Goal: Task Accomplishment & Management: Complete application form

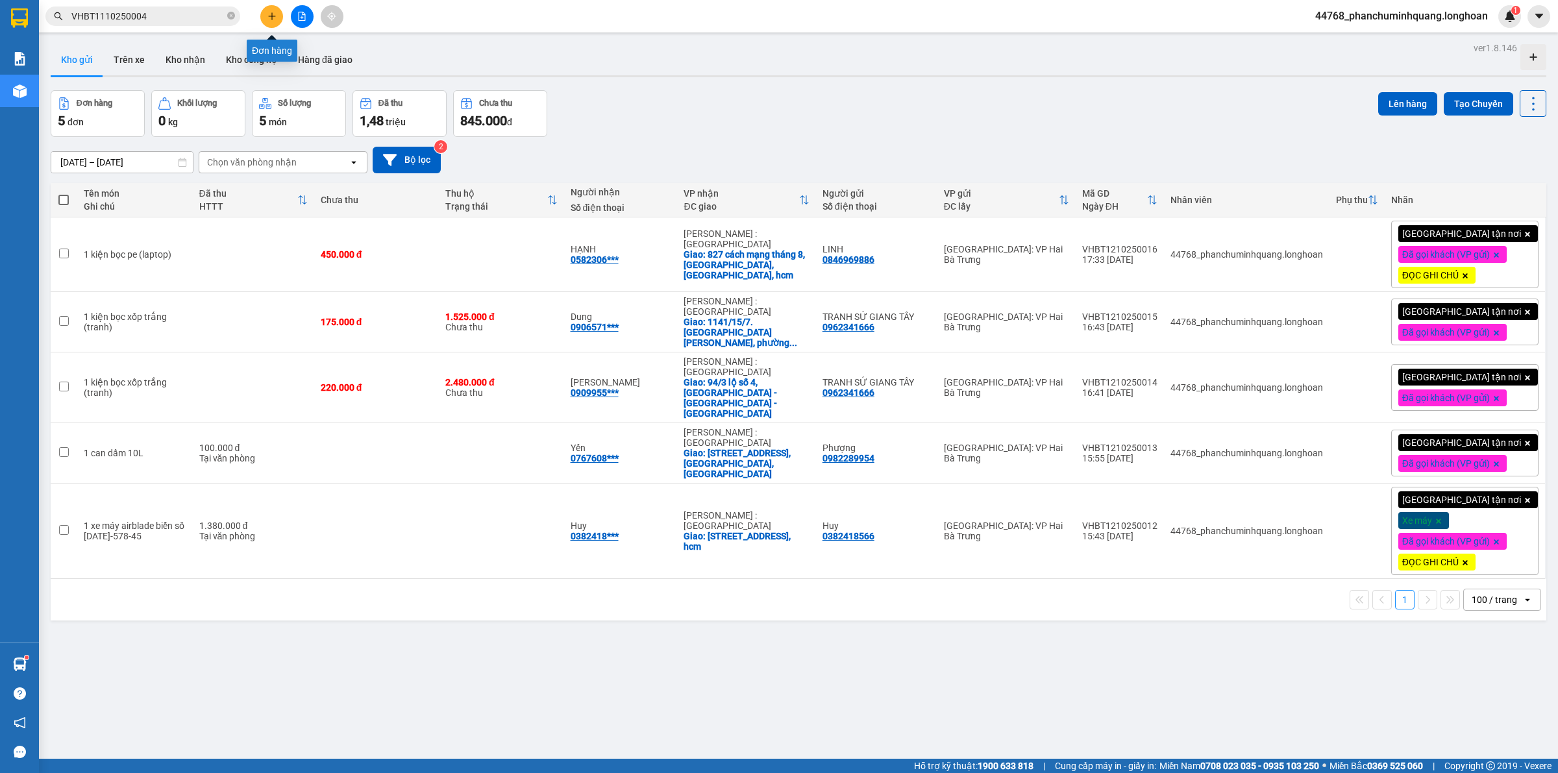
click at [267, 19] on icon "plus" at bounding box center [271, 16] width 9 height 9
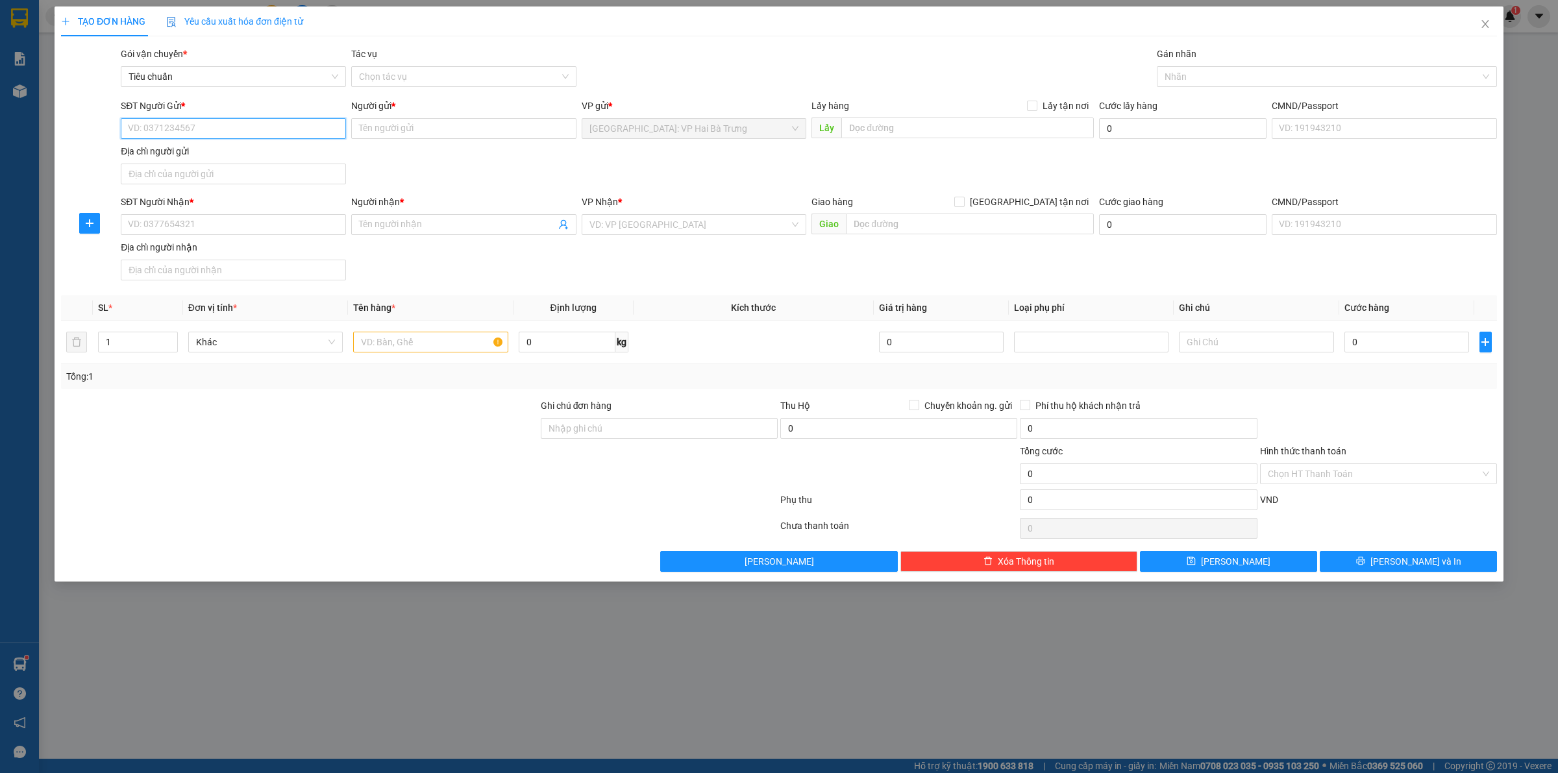
click at [316, 127] on input "SĐT Người Gửi *" at bounding box center [233, 128] width 225 height 21
type input "0839234111"
click at [1480, 31] on span "Close" at bounding box center [1485, 24] width 36 height 36
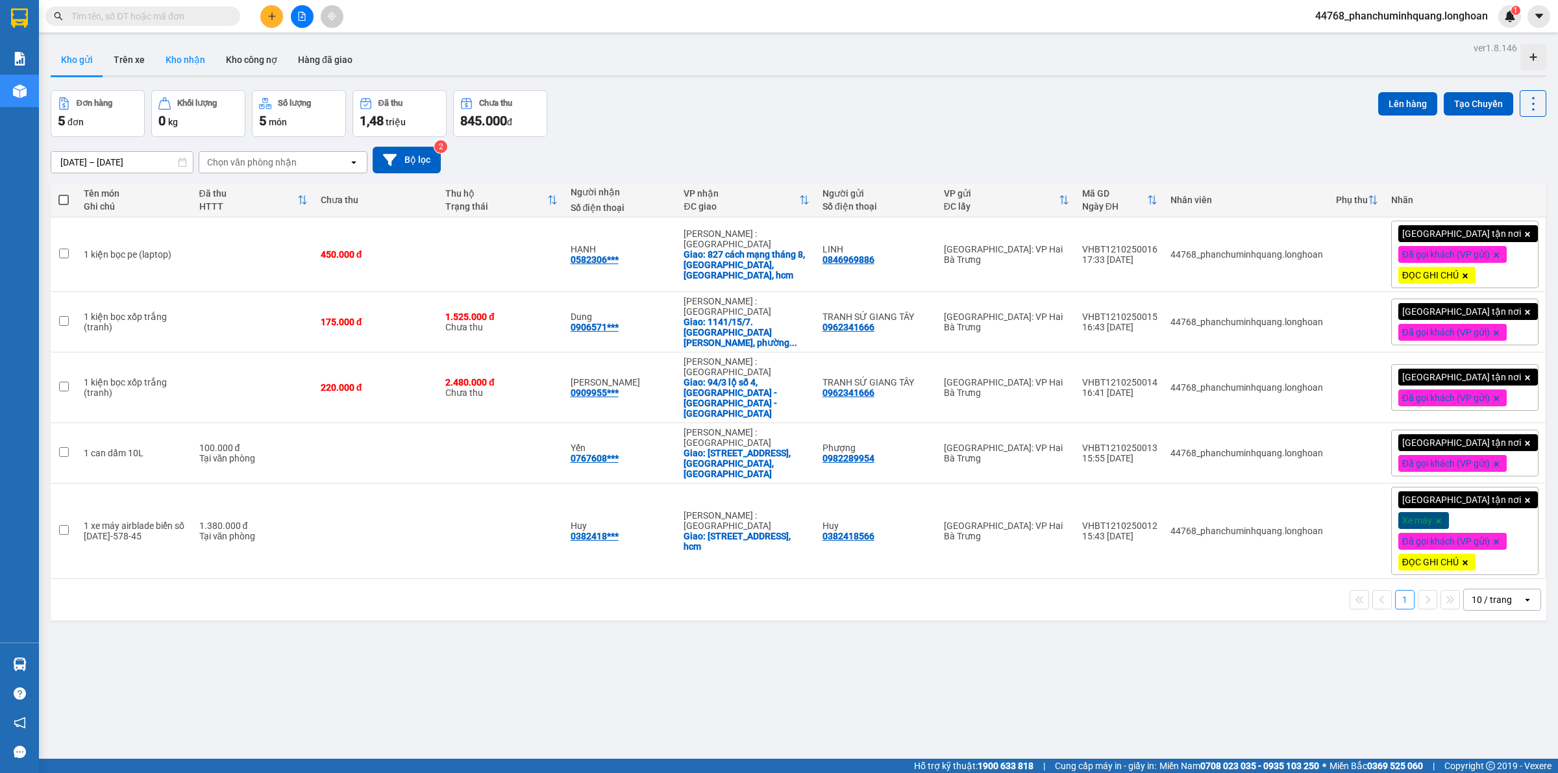
drag, startPoint x: 187, startPoint y: 60, endPoint x: 264, endPoint y: 56, distance: 77.3
click at [188, 59] on button "Kho nhận" at bounding box center [185, 59] width 60 height 31
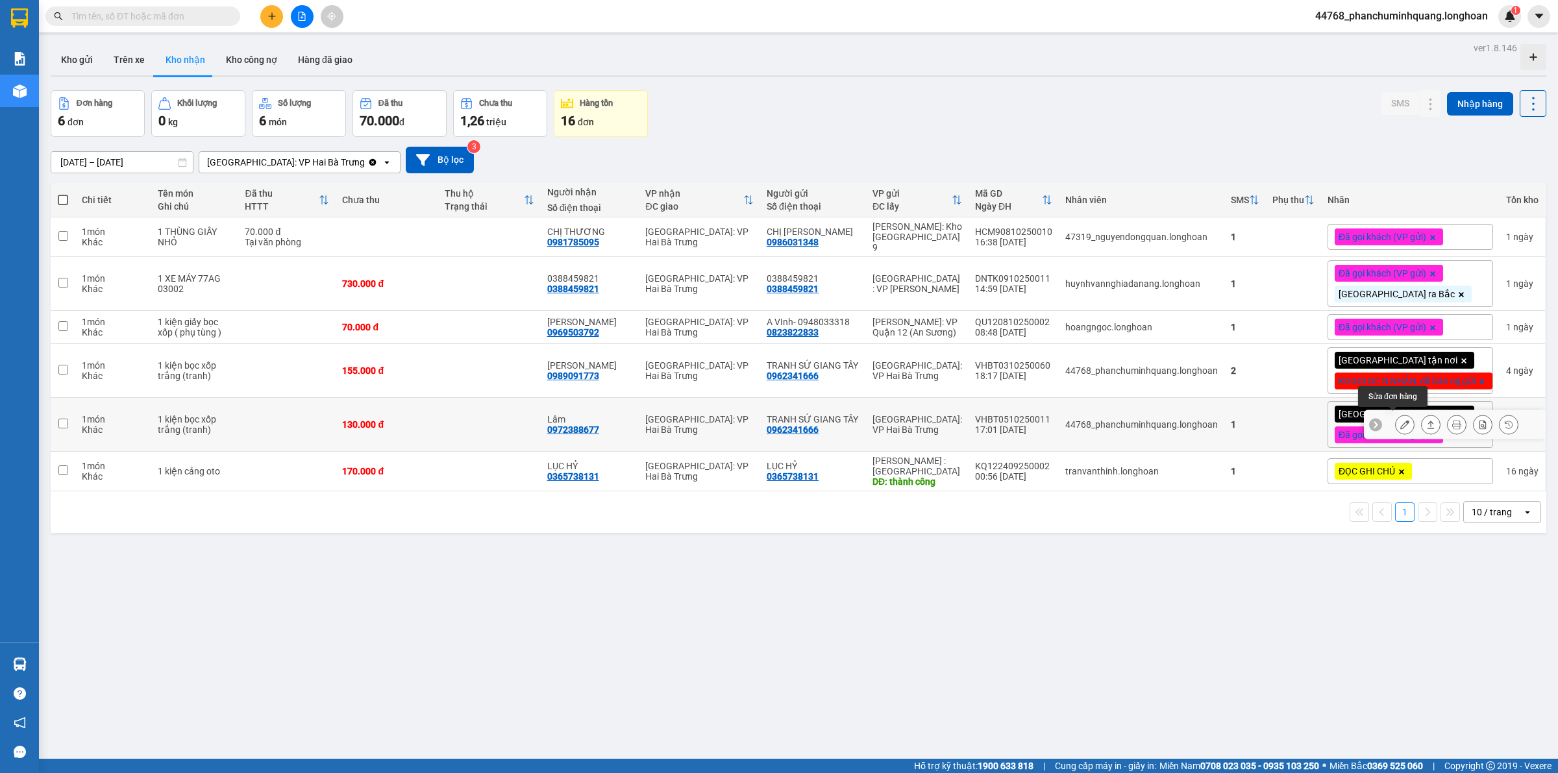
click at [1400, 425] on icon at bounding box center [1404, 424] width 9 height 9
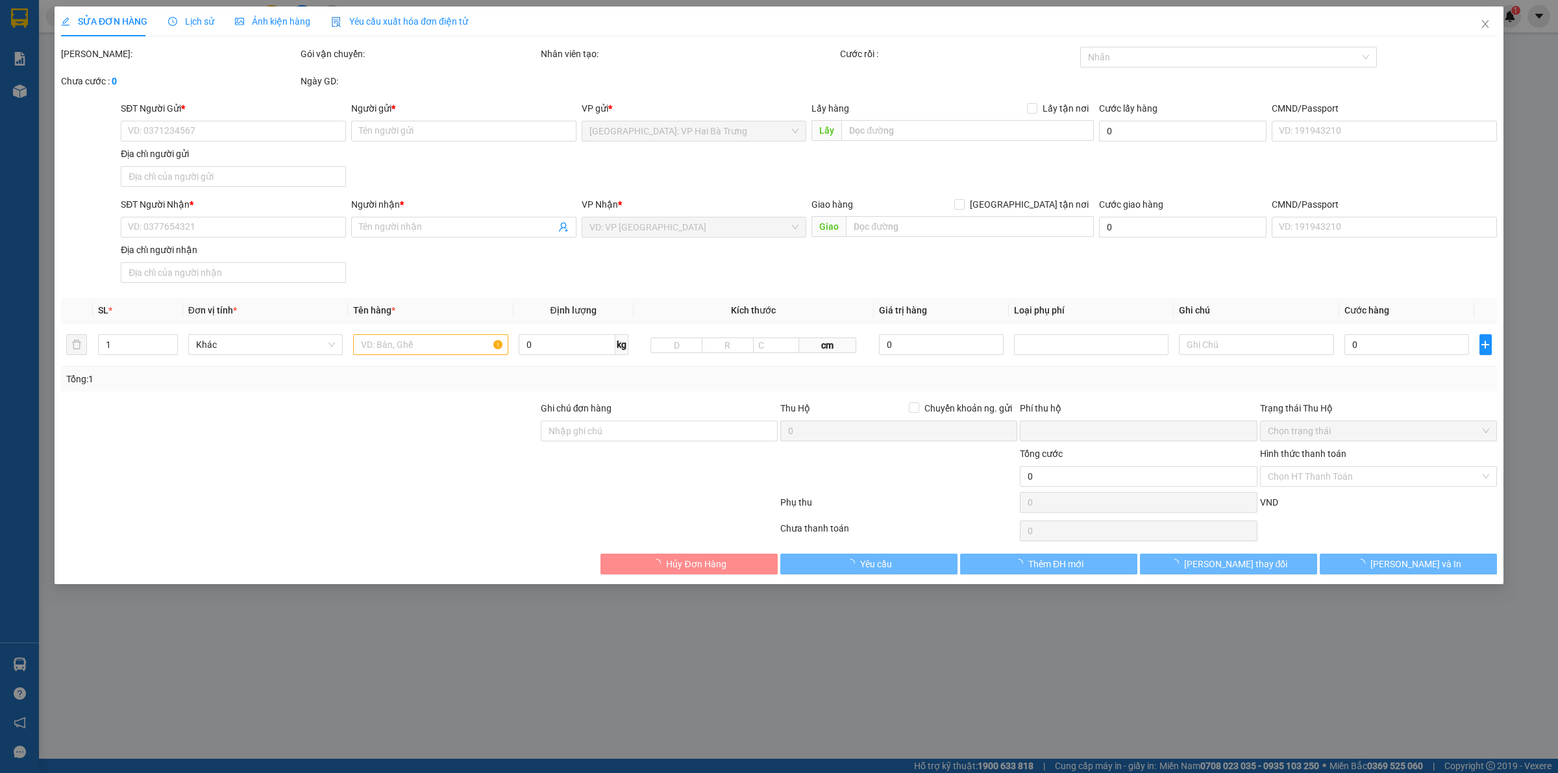
type input "0962341666"
type input "TRANH SỨ GIANG TÂY"
type input "0972388677"
type input "Lâm"
checkbox input "true"
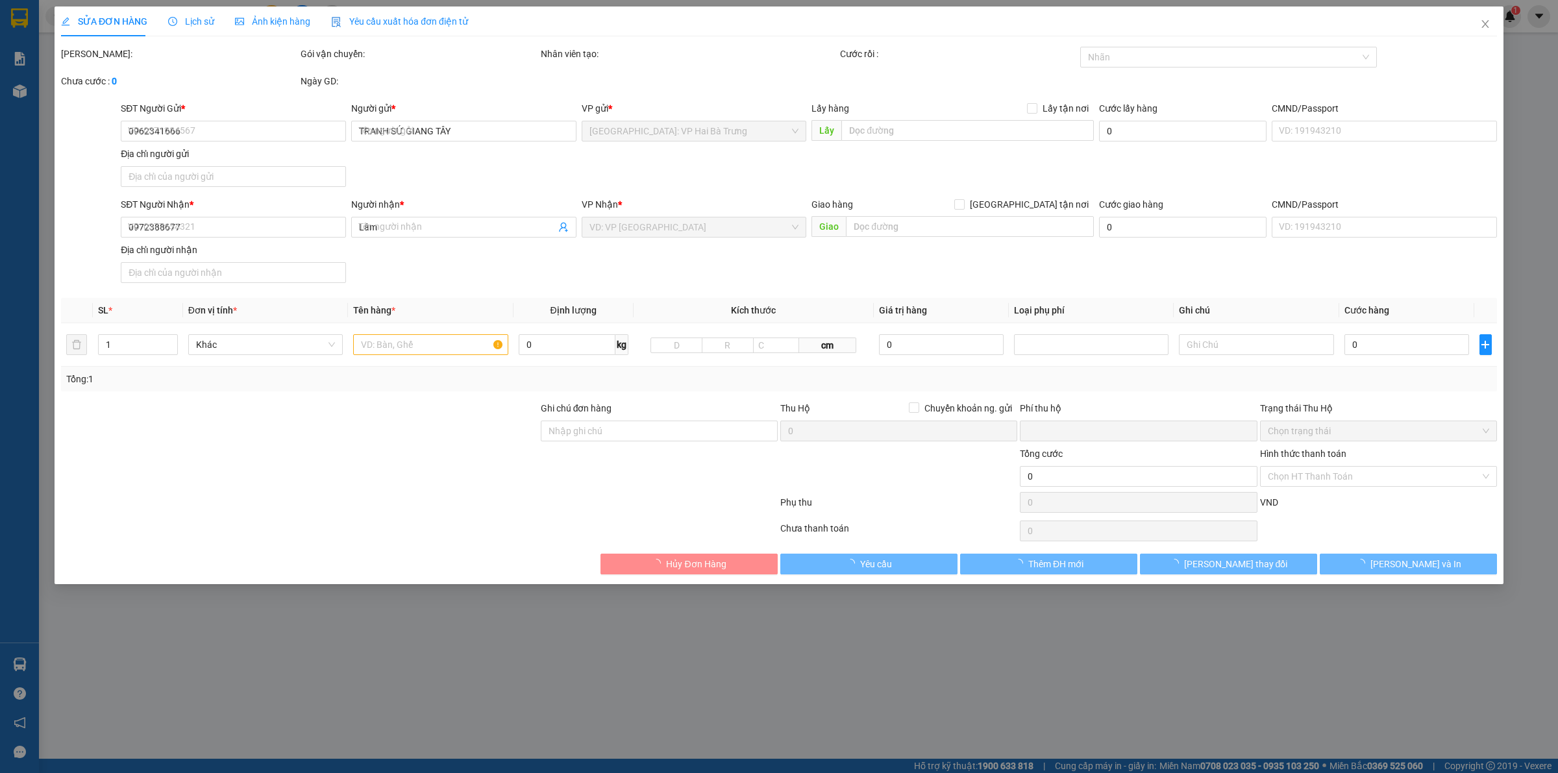
type input "5.000"
type input "130.000"
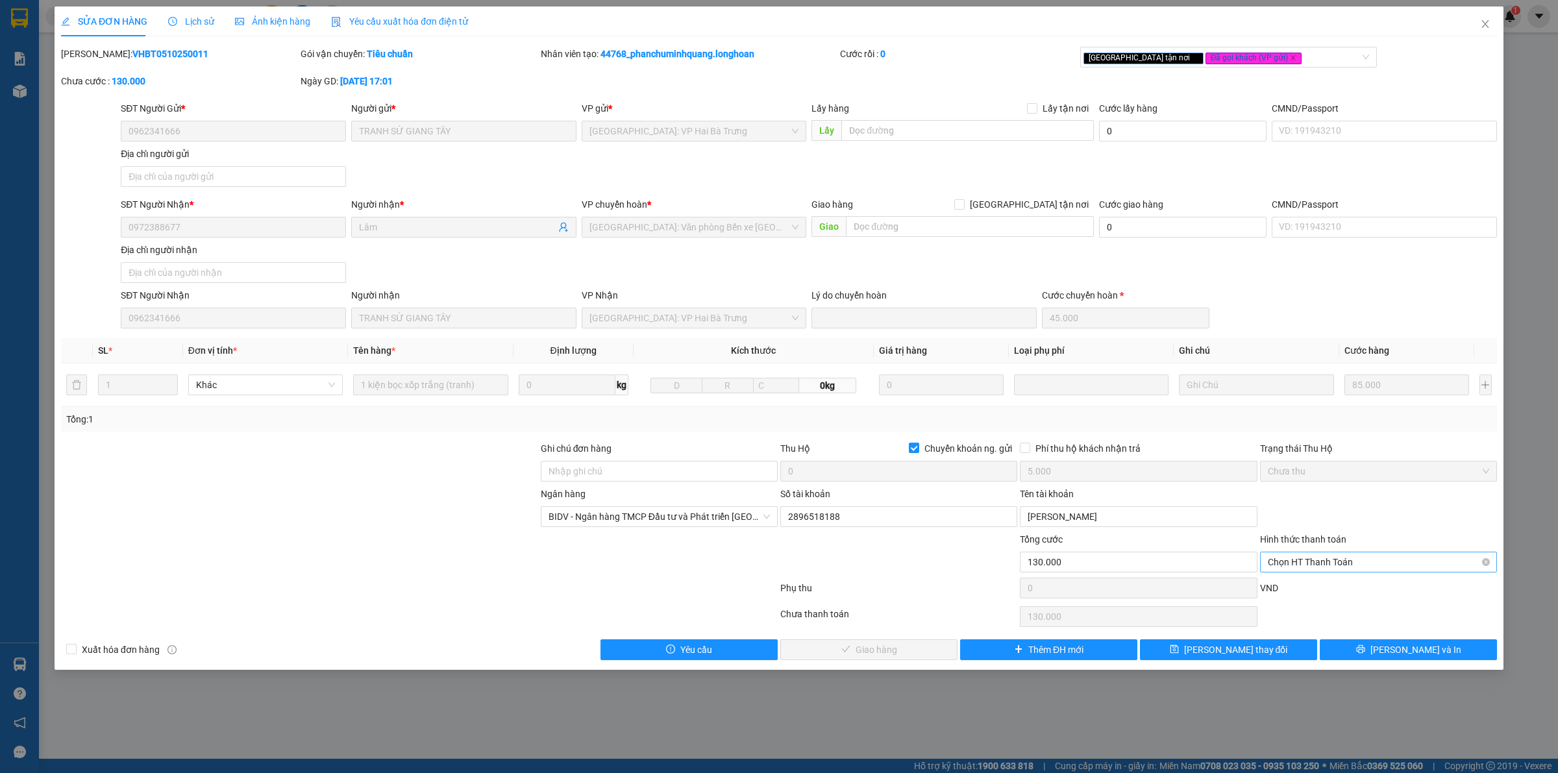
click at [1312, 558] on span "Chọn HT Thanh Toán" at bounding box center [1378, 562] width 221 height 19
click at [1297, 591] on div "Tại văn phòng" at bounding box center [1378, 590] width 221 height 14
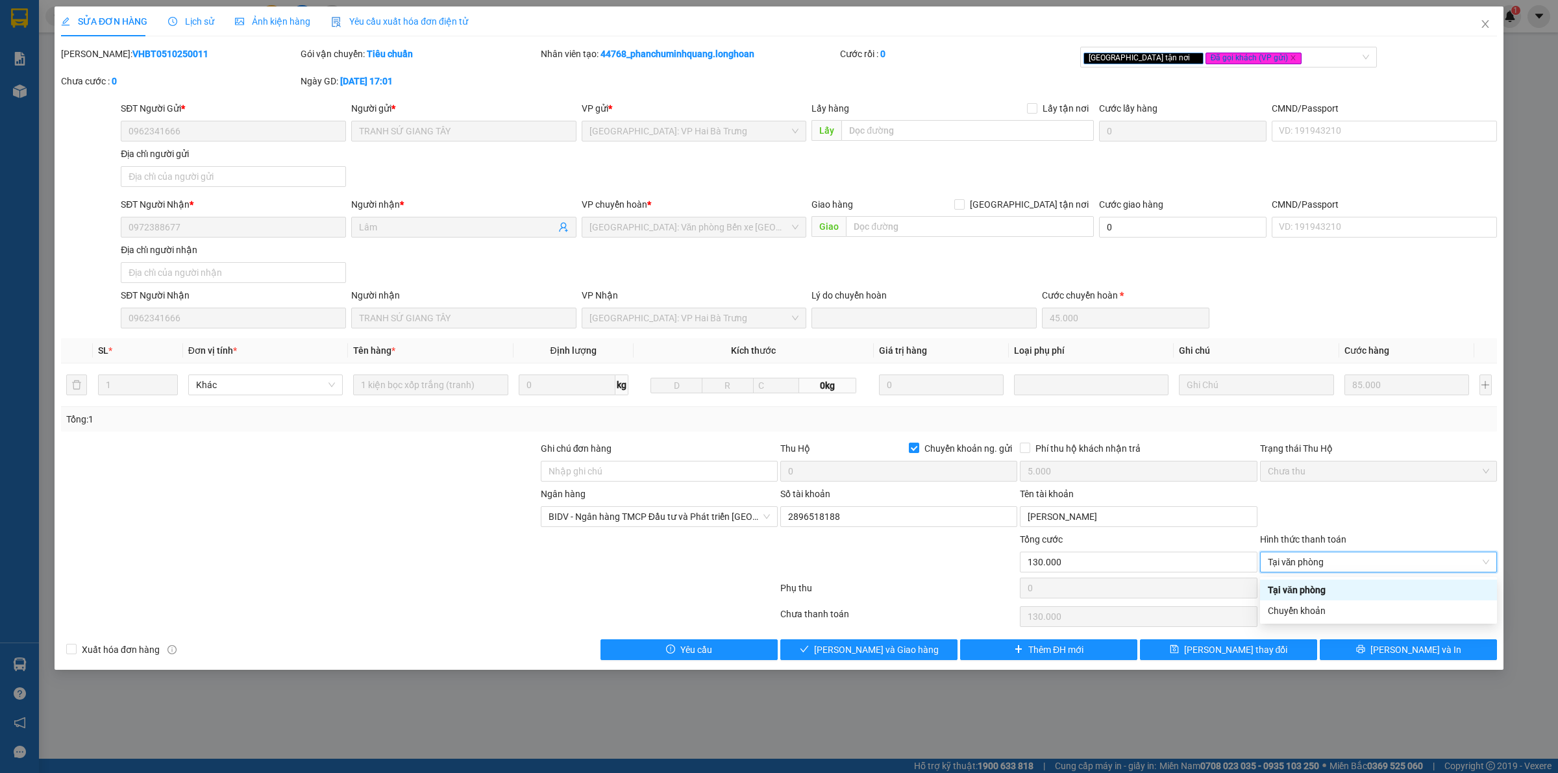
type input "0"
click at [923, 651] on button "[PERSON_NAME] và Giao hàng" at bounding box center [868, 650] width 177 height 21
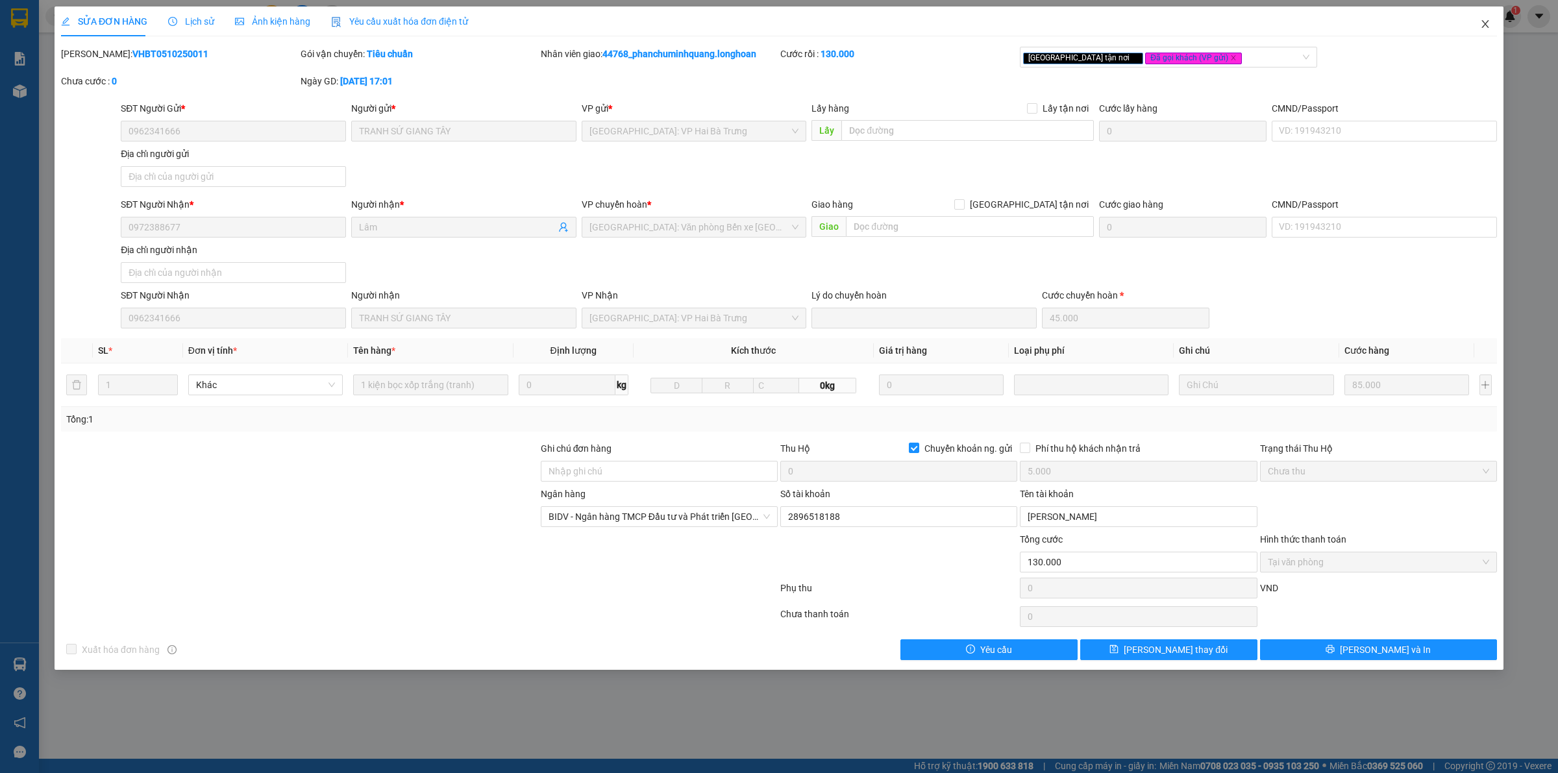
click at [1489, 23] on icon "close" at bounding box center [1485, 24] width 10 height 10
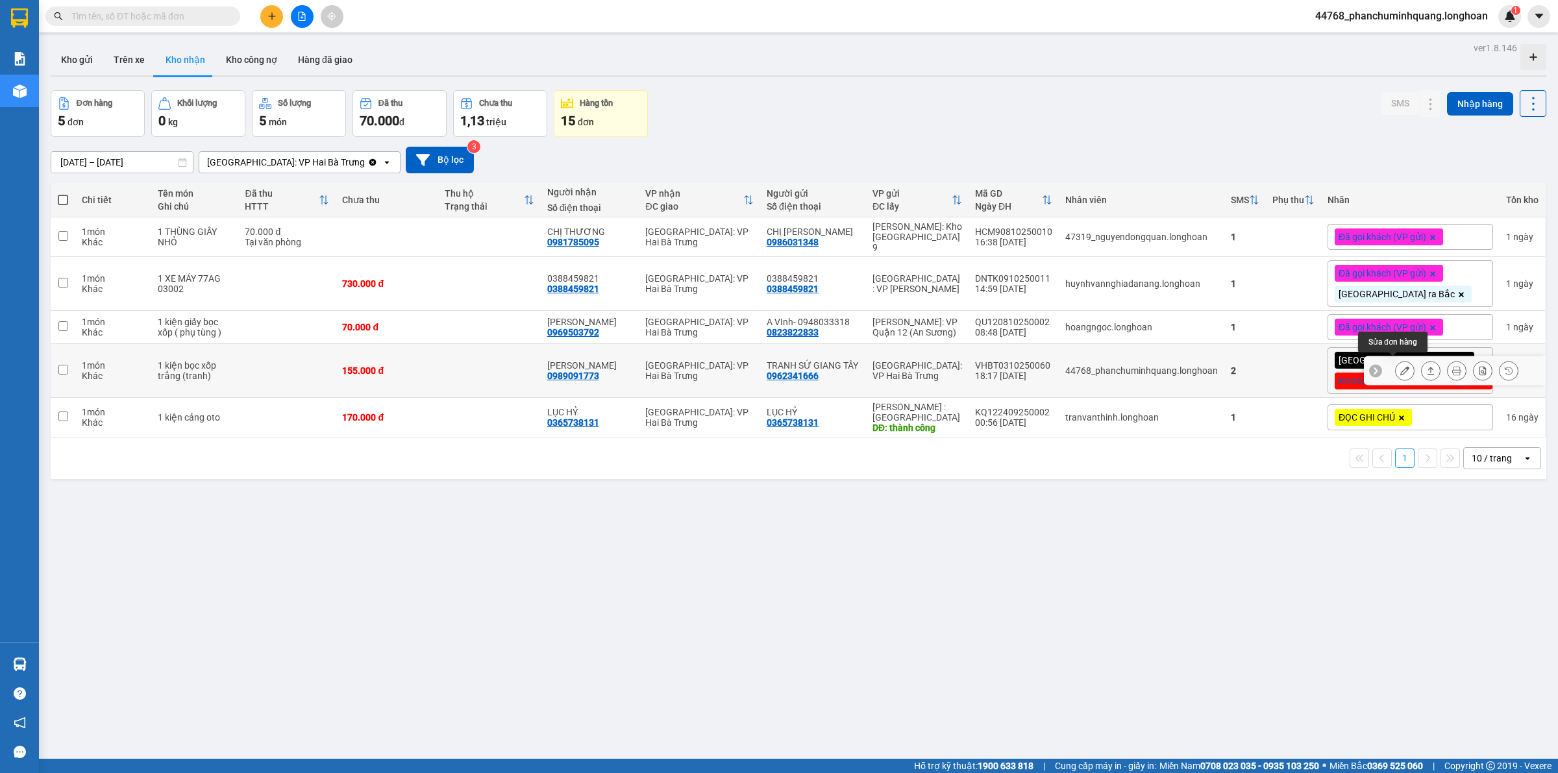
click at [1400, 368] on icon at bounding box center [1404, 370] width 9 height 9
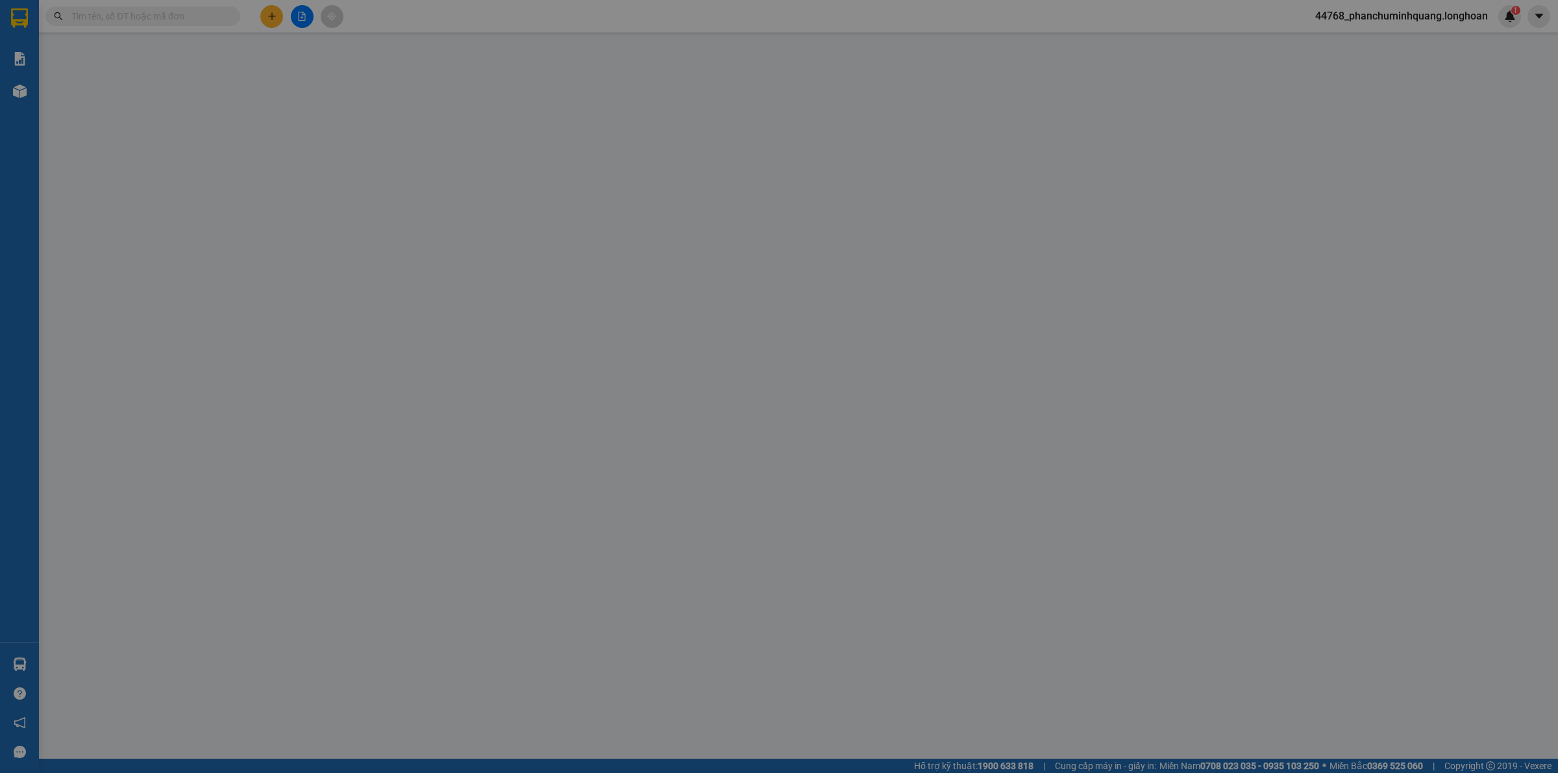
type input "0962341666"
type input "TRANH SỨ GIANG TÂY"
type input "0989091773"
type input "[PERSON_NAME]"
checkbox input "true"
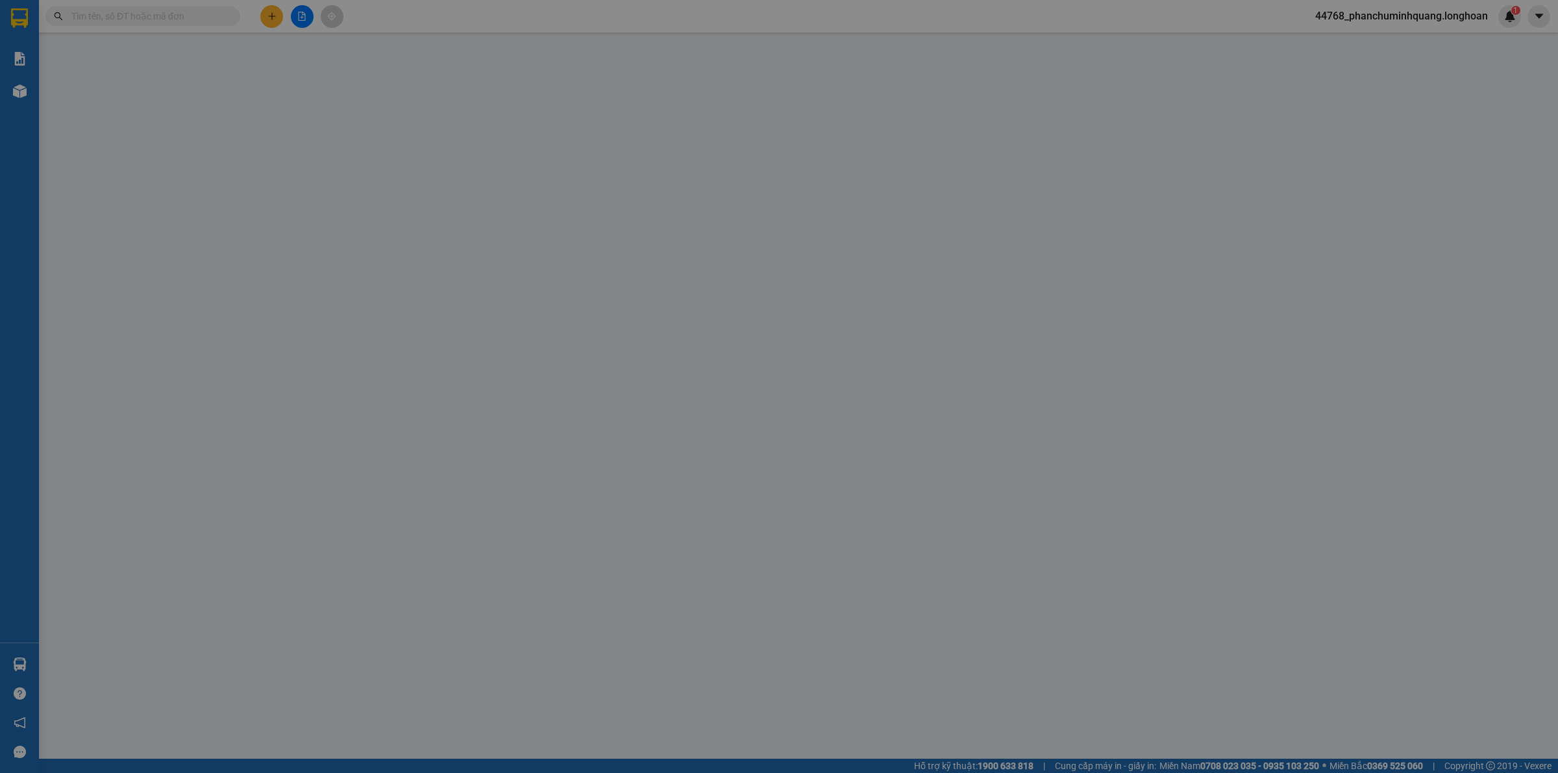
type input "5.000"
type input "155.000"
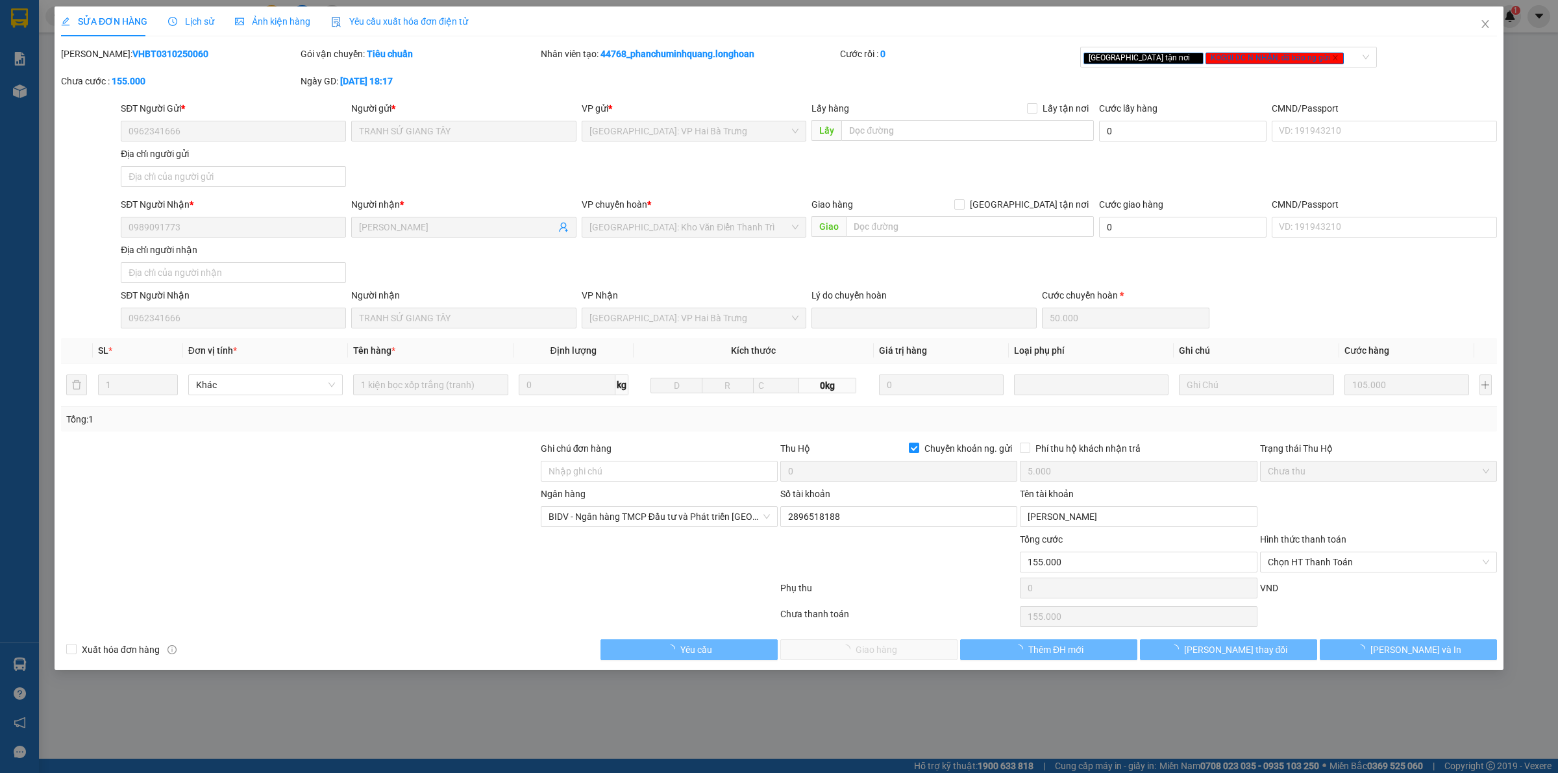
click at [1215, 68] on div "[GEOGRAPHIC_DATA] tận nơi KOGỌI DC N NHẬN, đã báo ng gửi" at bounding box center [1228, 60] width 297 height 26
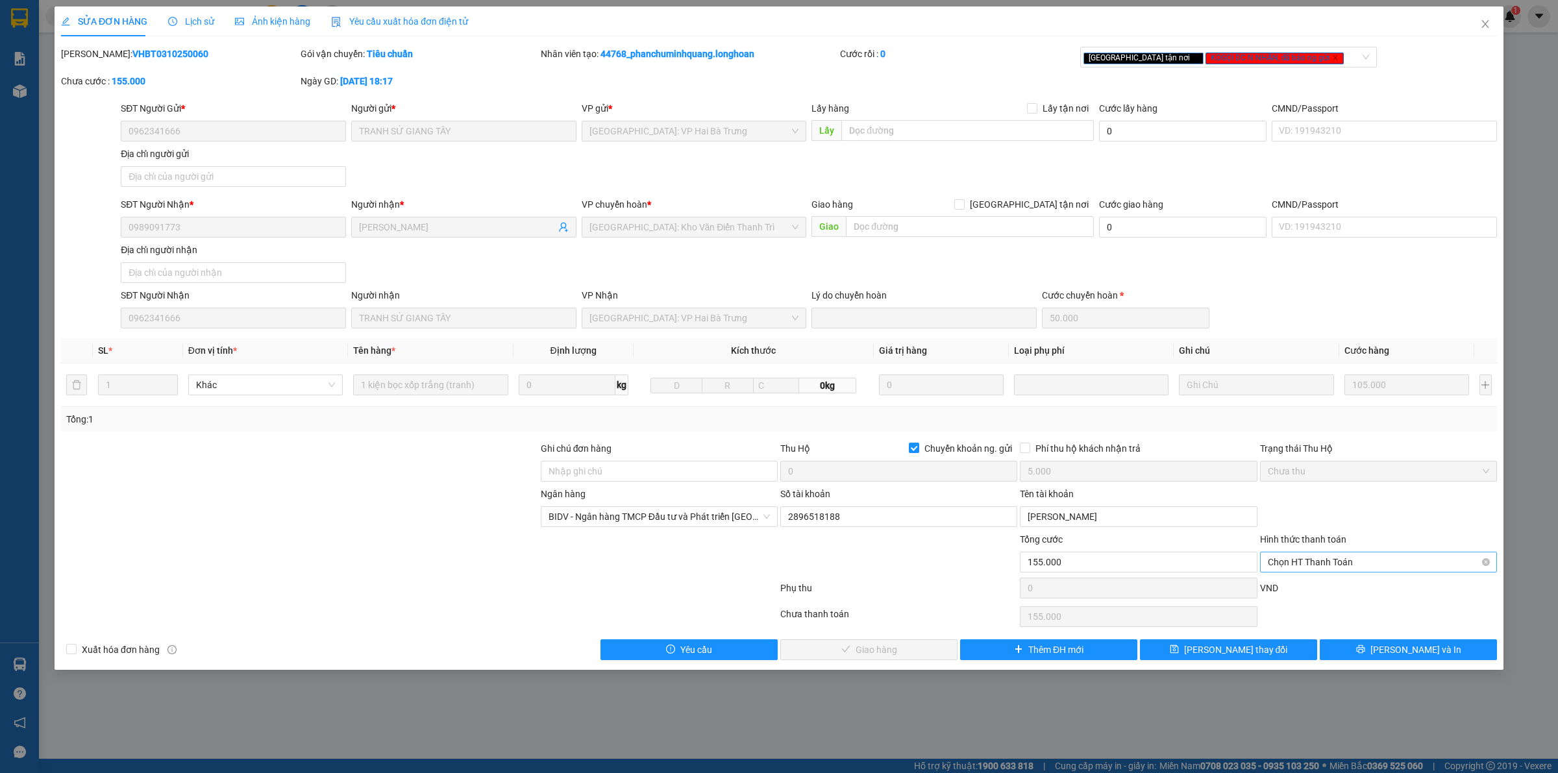
click at [1320, 560] on span "Chọn HT Thanh Toán" at bounding box center [1378, 562] width 221 height 19
click at [1321, 596] on div "Tại văn phòng" at bounding box center [1378, 590] width 221 height 14
type input "0"
click at [907, 651] on span "[PERSON_NAME] và Giao hàng" at bounding box center [876, 650] width 125 height 14
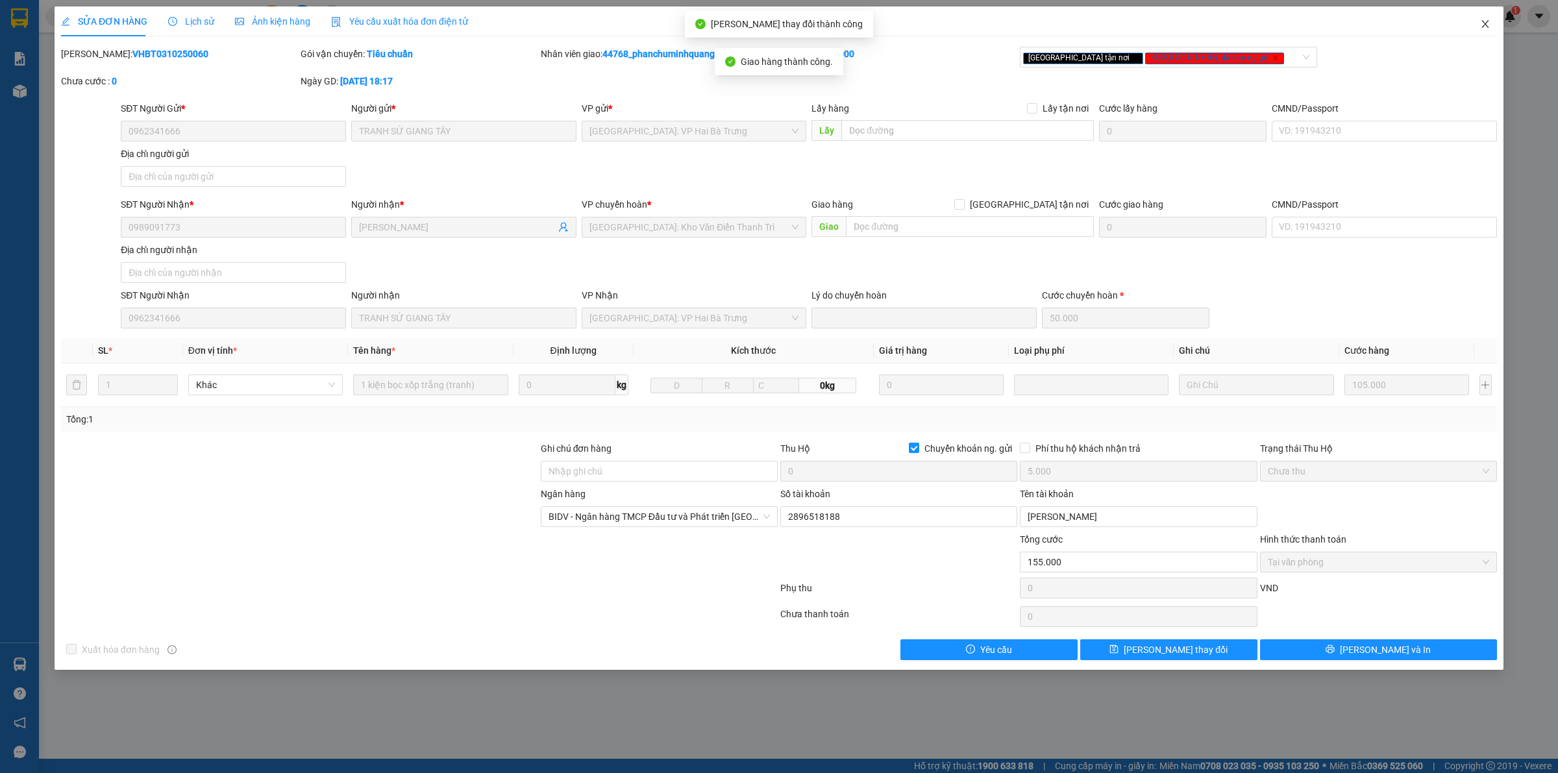
click at [1487, 23] on icon "close" at bounding box center [1485, 24] width 10 height 10
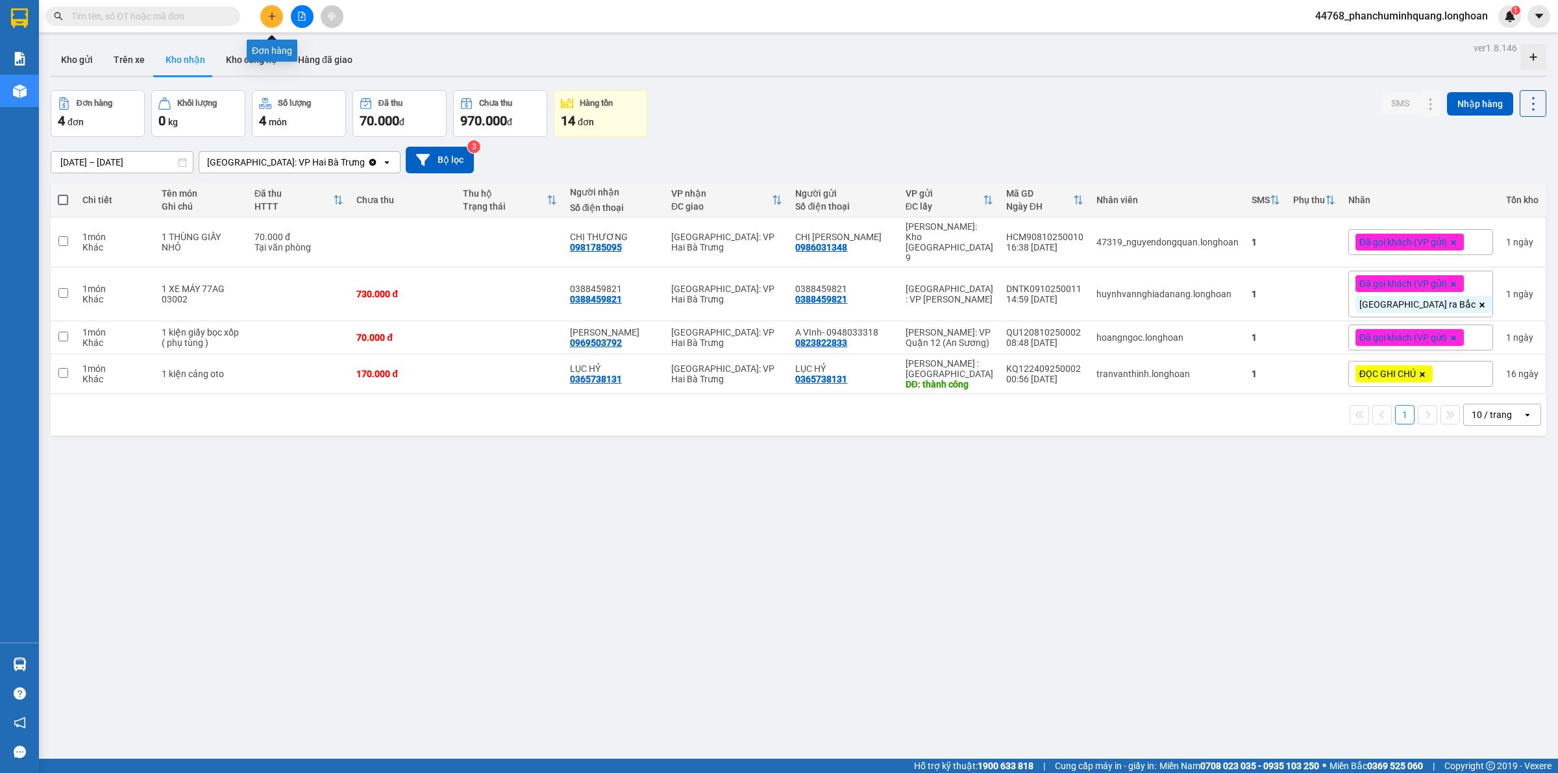
click at [265, 13] on button at bounding box center [271, 16] width 23 height 23
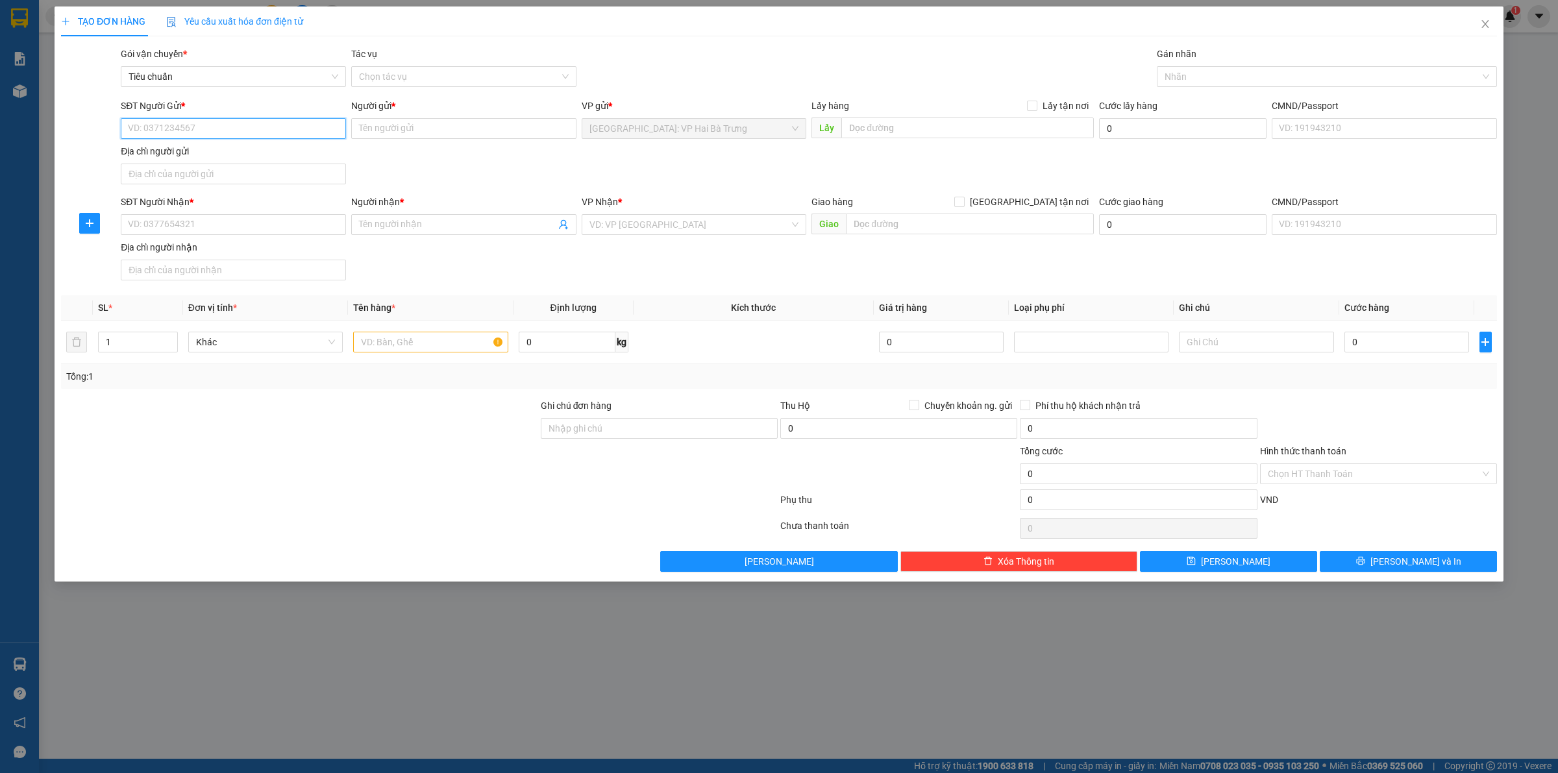
click at [208, 134] on input "SĐT Người Gửi *" at bounding box center [233, 128] width 225 height 21
type input "0906190198"
click at [245, 156] on div "0906190198 - Khánh" at bounding box center [234, 155] width 210 height 14
type input "Khánh"
type input "0906190198"
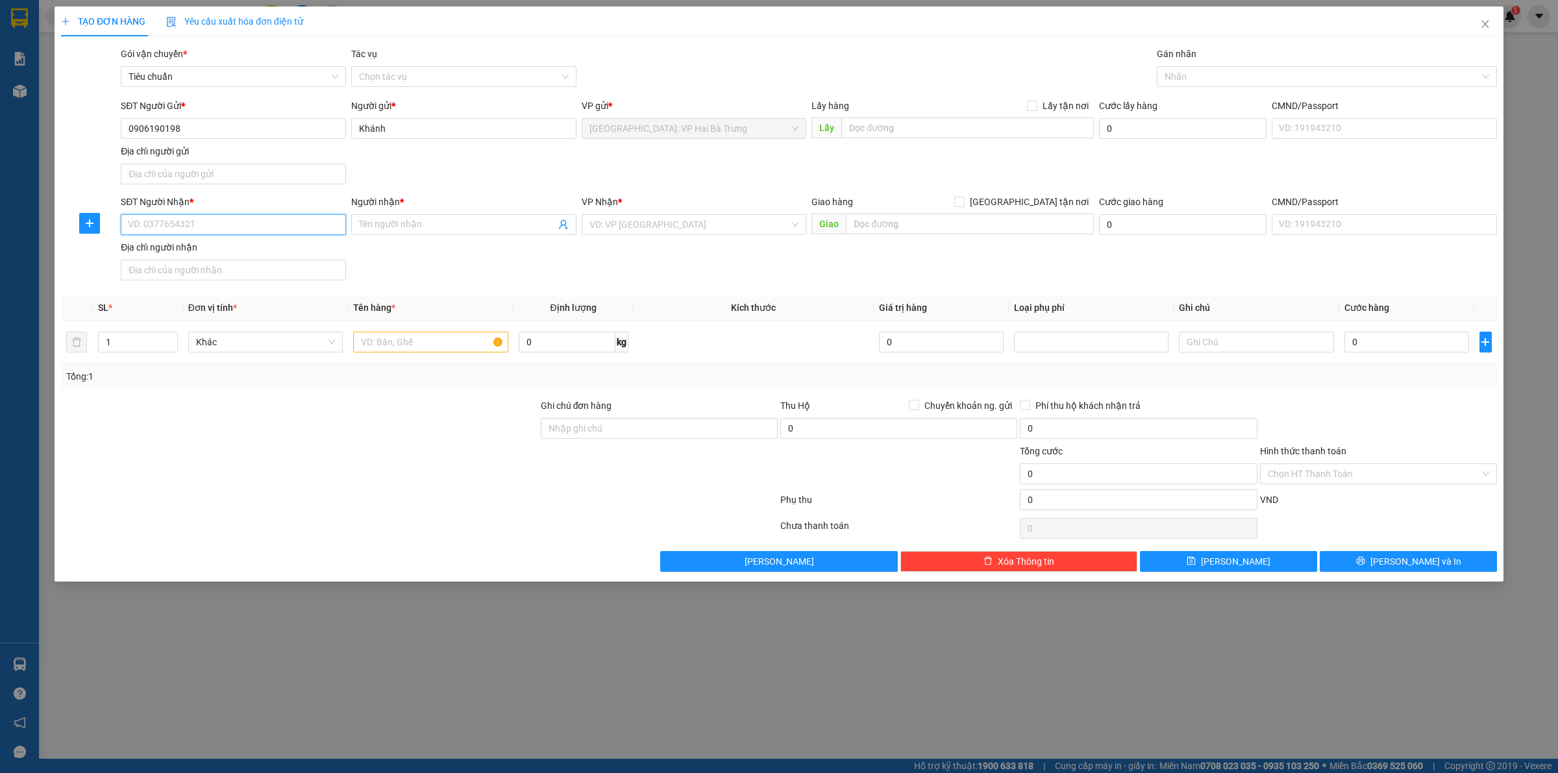
click at [258, 228] on input "SĐT Người Nhận *" at bounding box center [233, 224] width 225 height 21
click at [247, 253] on div "0935860964 - Phận" at bounding box center [234, 252] width 210 height 14
type input "0935860964"
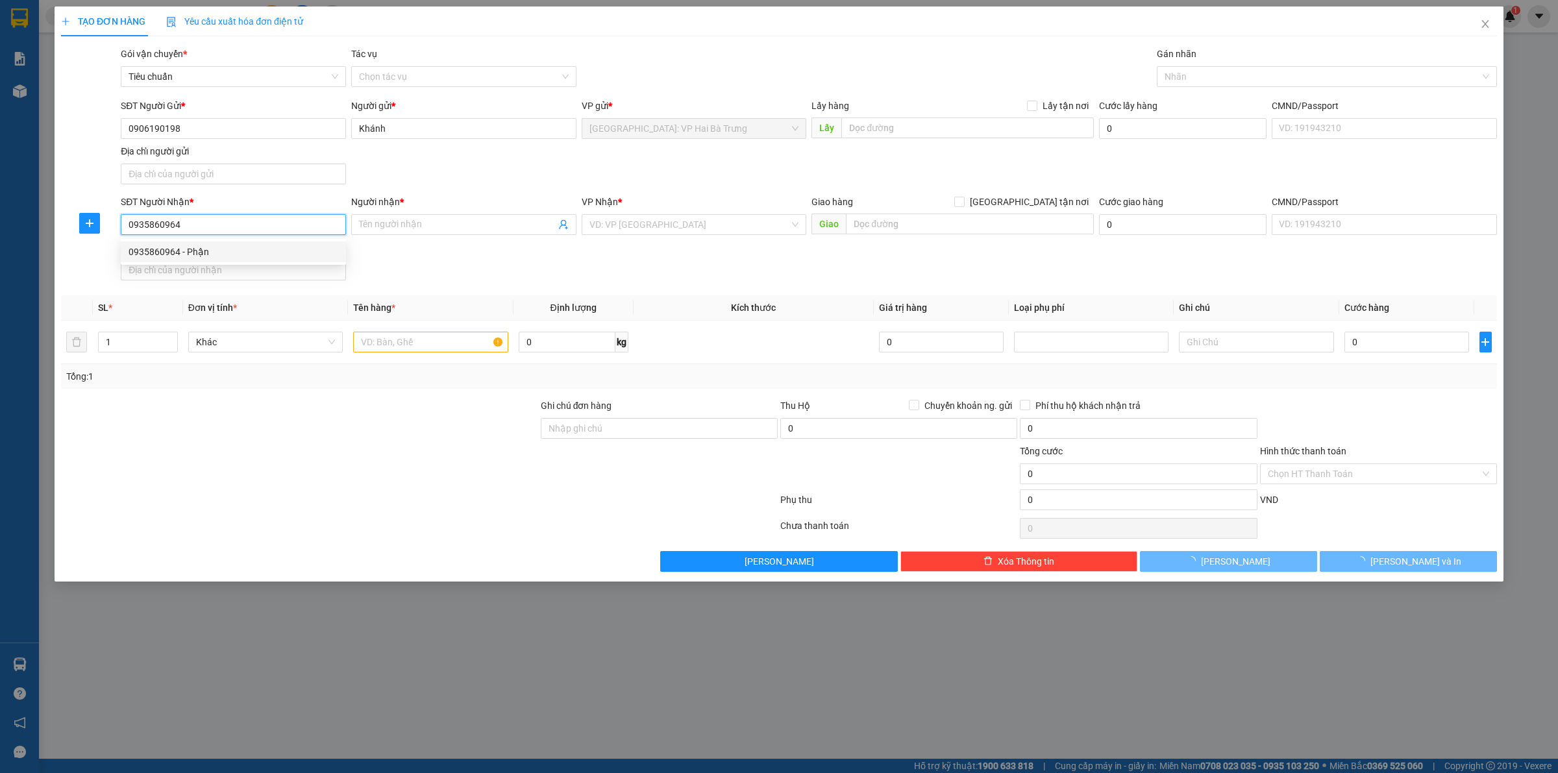
type input "Phận"
checkbox input "true"
type input "[GEOGRAPHIC_DATA], [GEOGRAPHIC_DATA], [GEOGRAPHIC_DATA], [GEOGRAPHIC_DATA]"
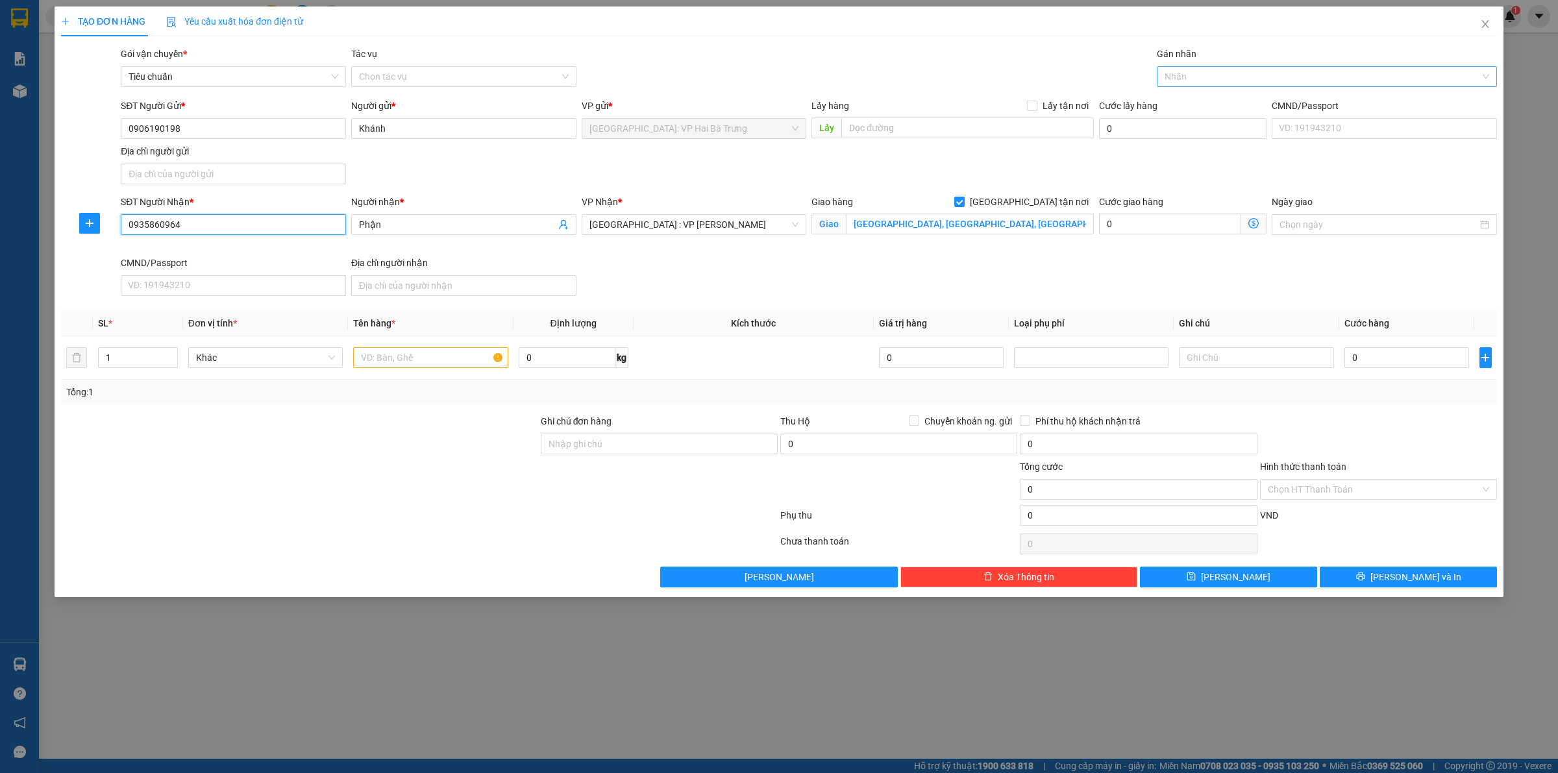
click at [1328, 77] on div at bounding box center [1320, 77] width 321 height 16
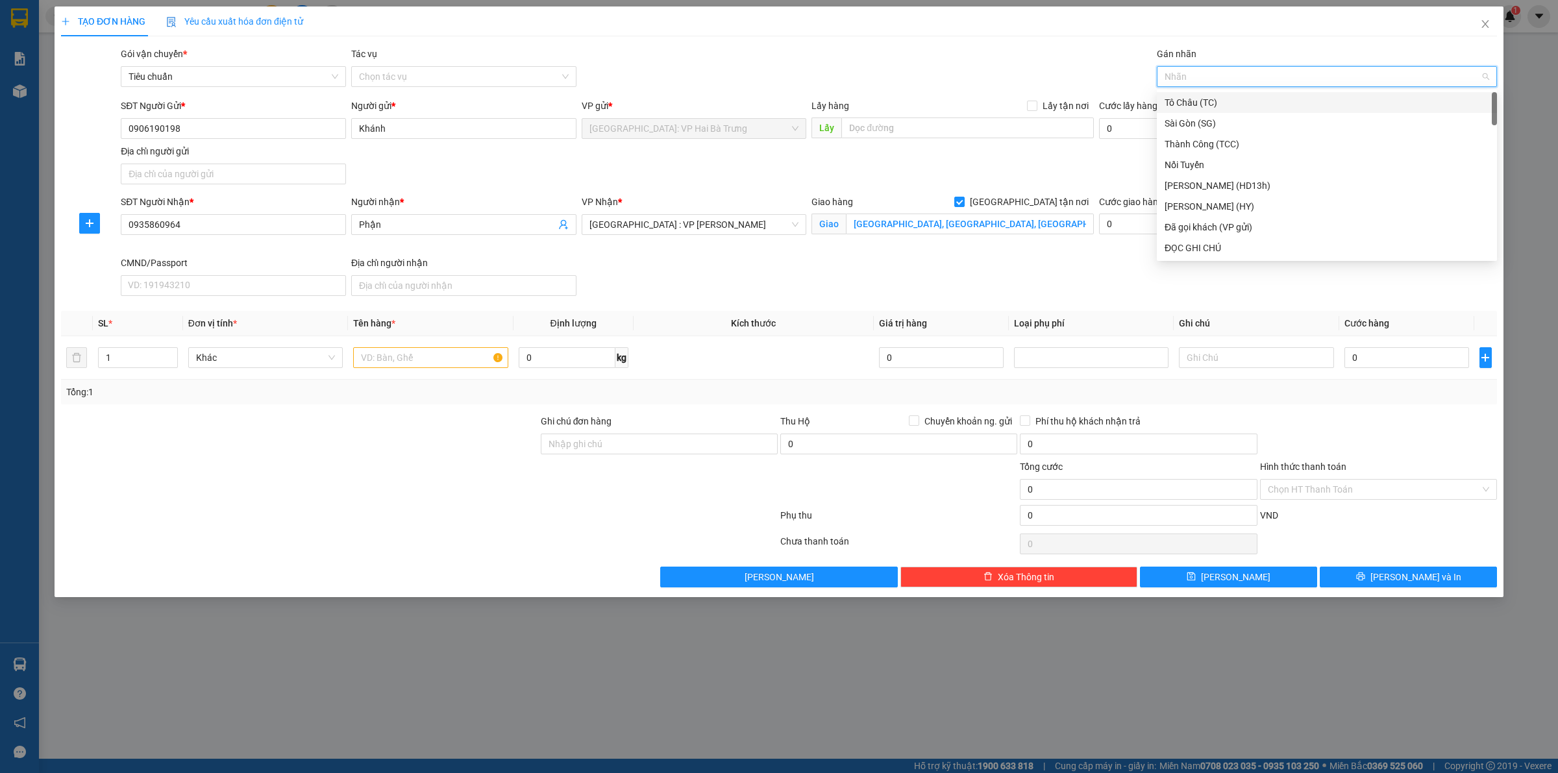
type input "G"
click at [1313, 247] on div "[GEOGRAPHIC_DATA] tận nơi" at bounding box center [1327, 248] width 325 height 14
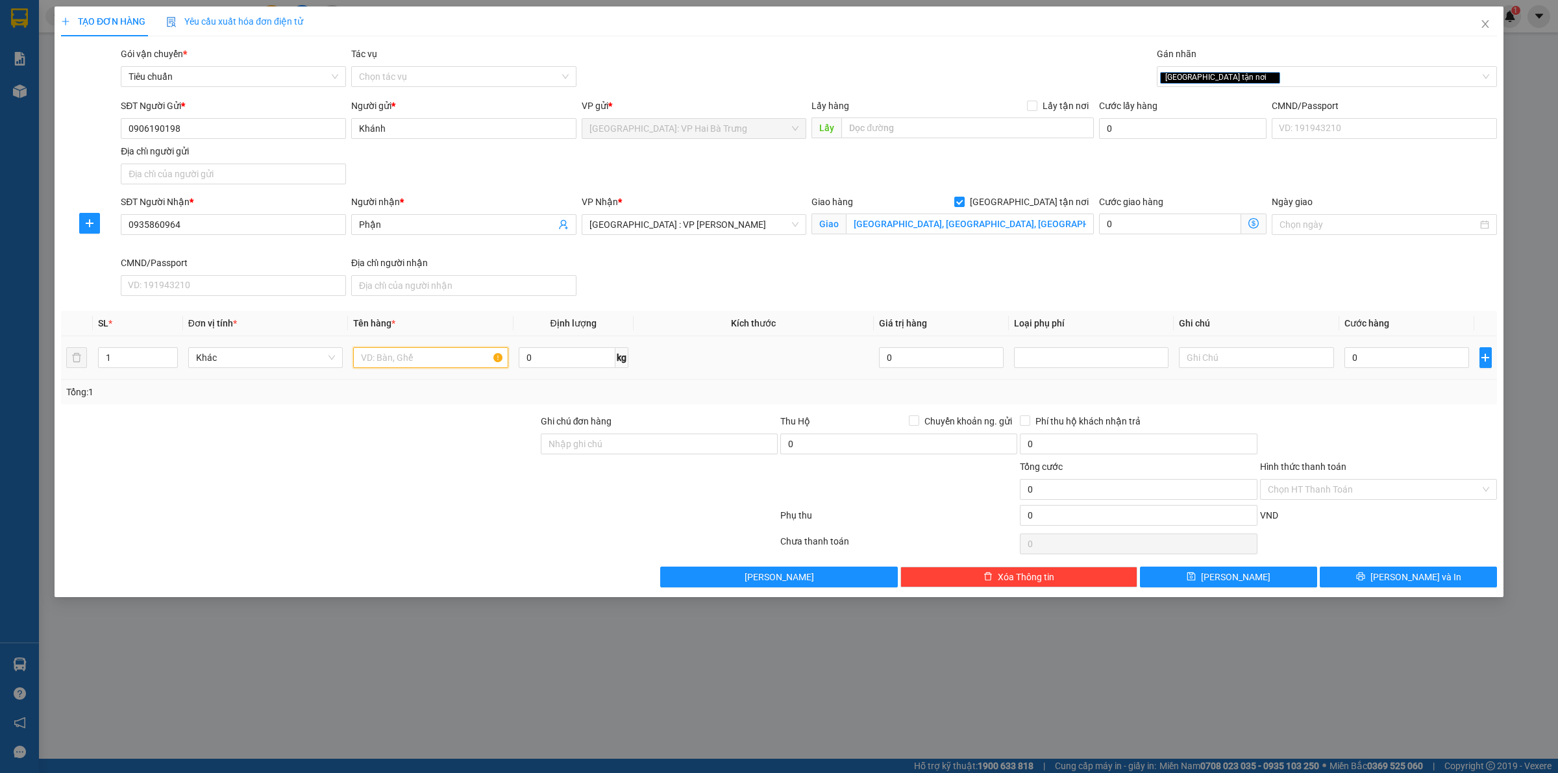
click at [460, 355] on input "text" at bounding box center [430, 357] width 155 height 21
type input "1 kiện nhỏ nặng bọc xốp nổ"
click at [1458, 358] on input "0" at bounding box center [1407, 357] width 125 height 21
type input "1"
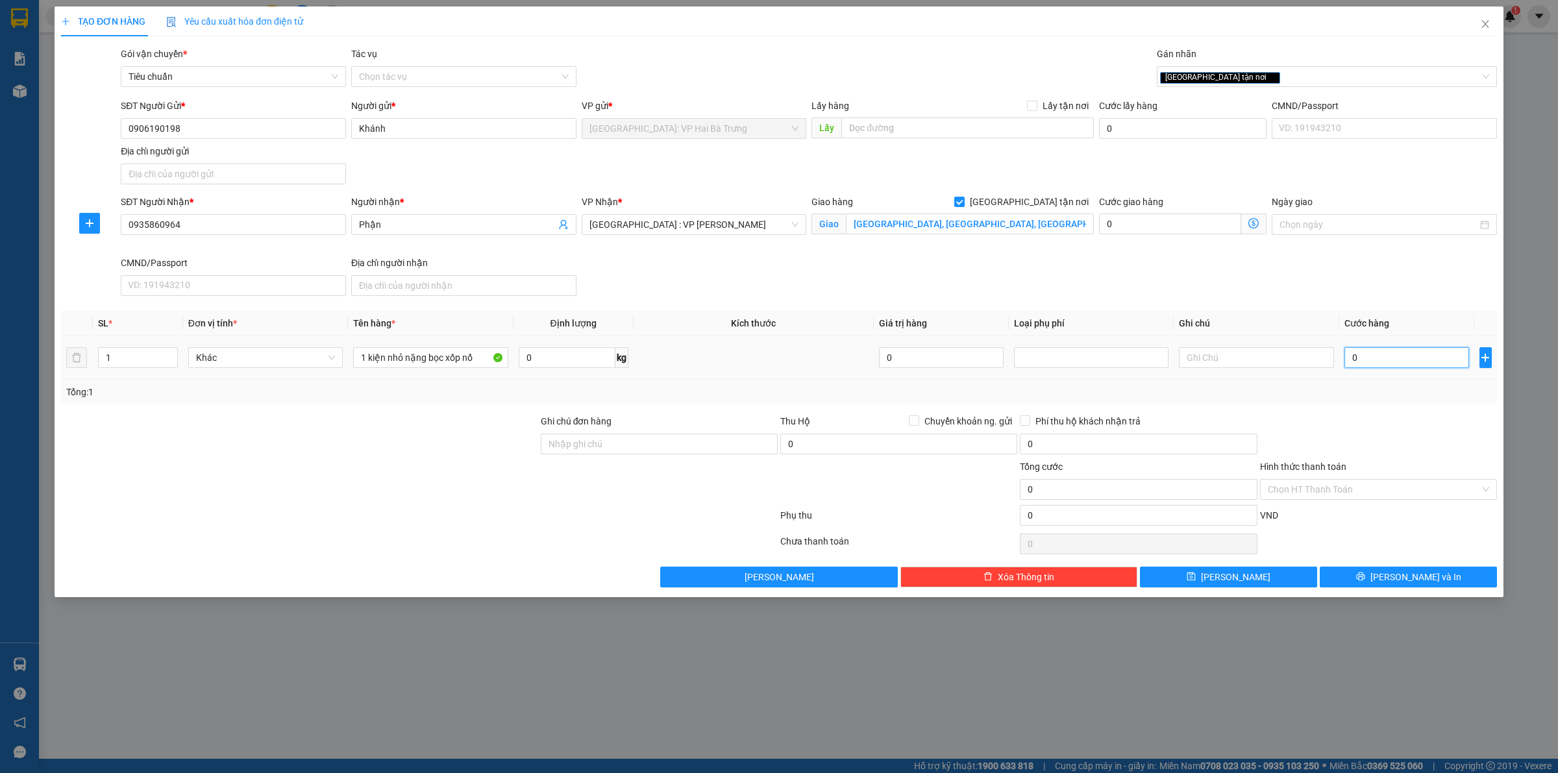
type input "1"
type input "12"
type input "125"
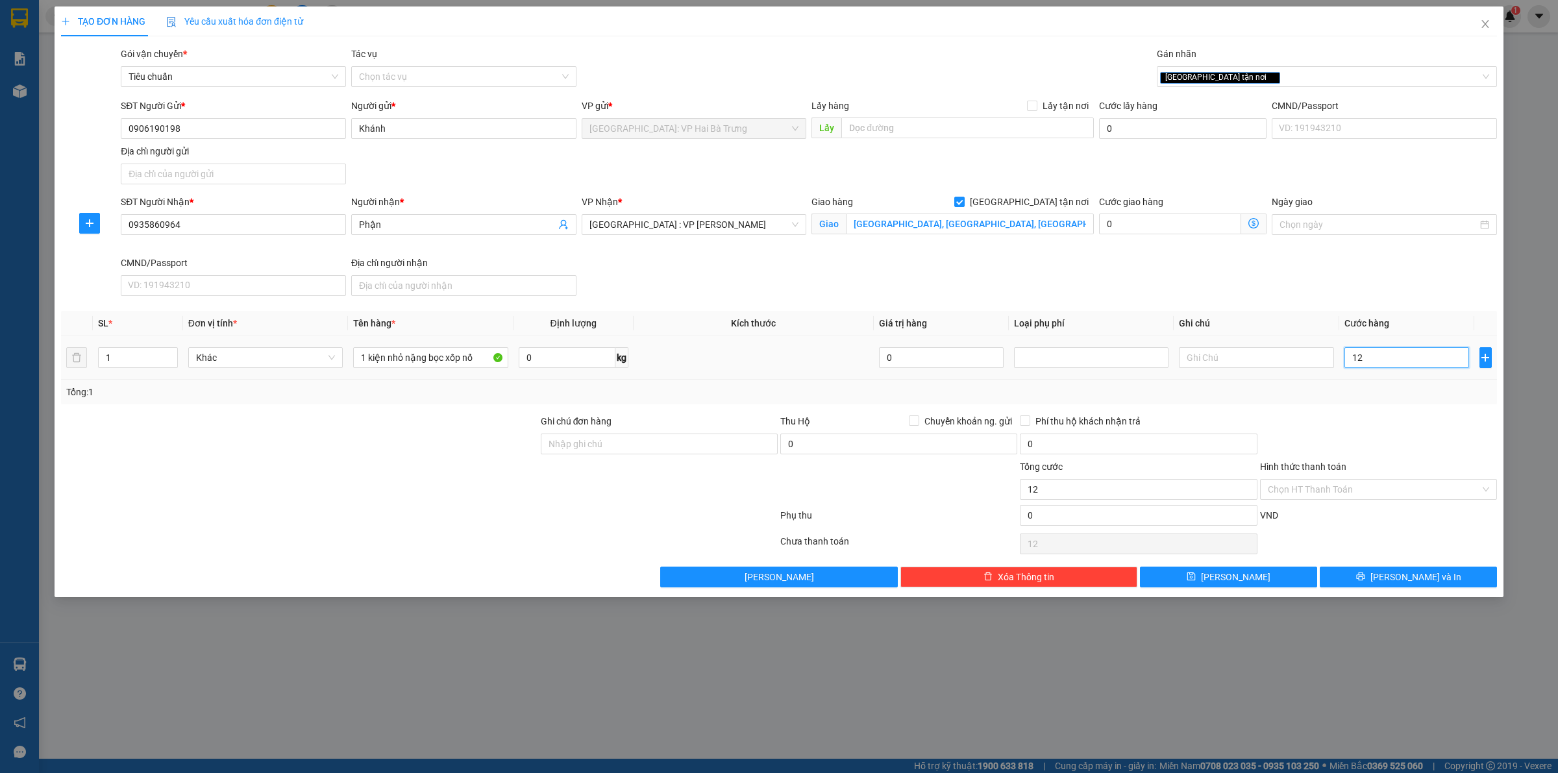
type input "125"
type input "1.250"
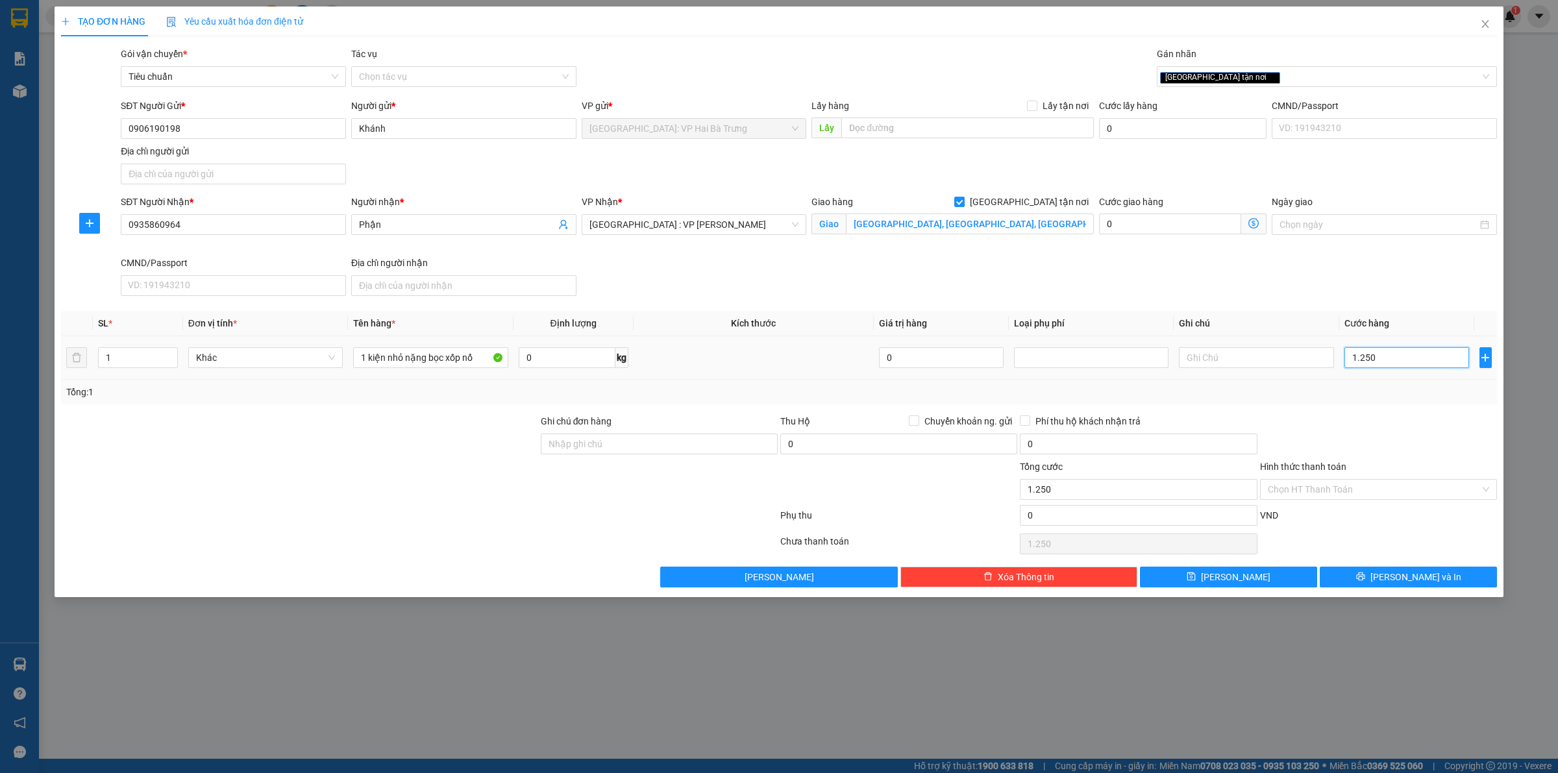
type input "12.500"
type input "125.000"
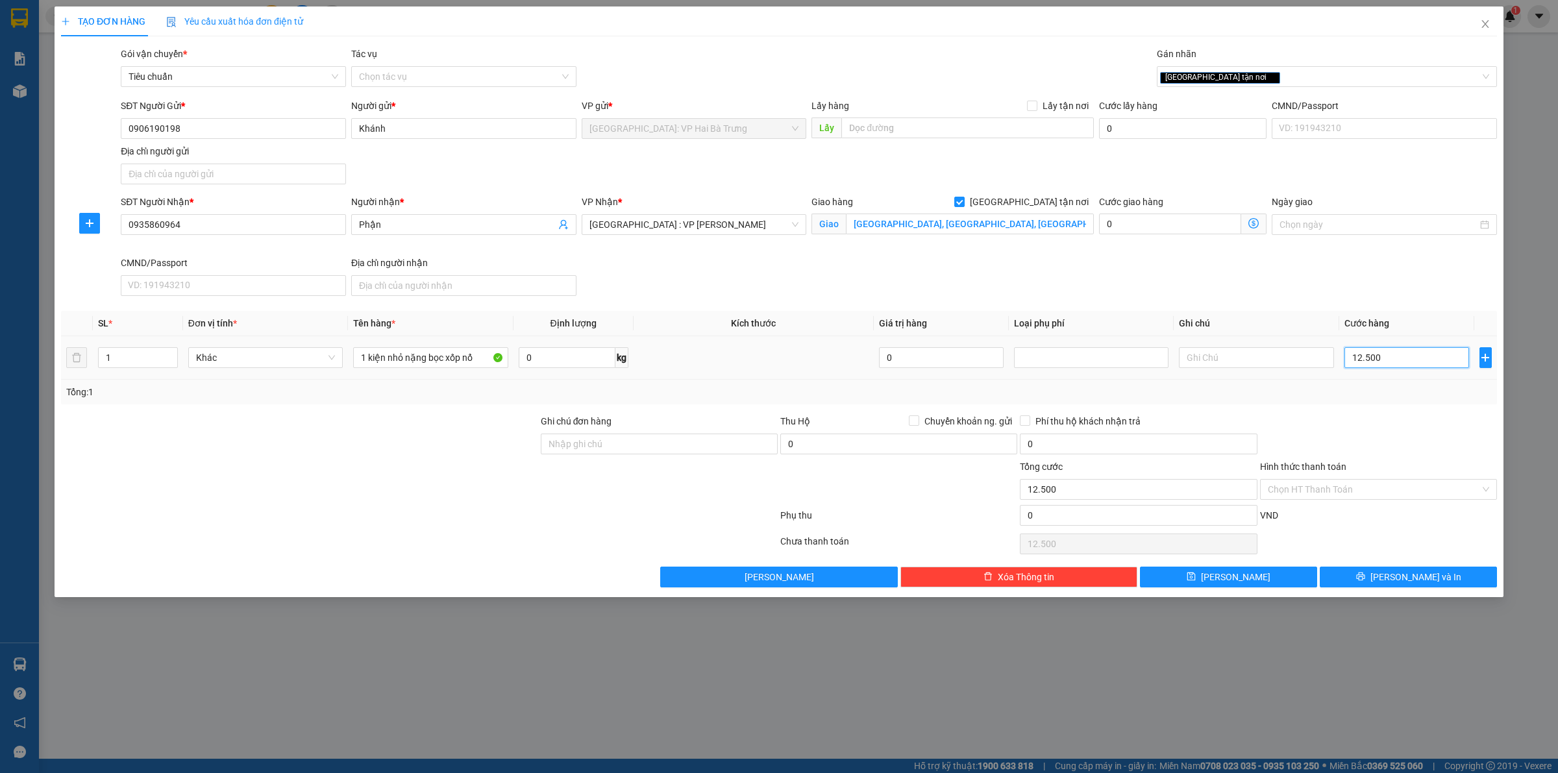
type input "125.000"
click at [1383, 491] on input "Hình thức thanh toán" at bounding box center [1374, 489] width 212 height 19
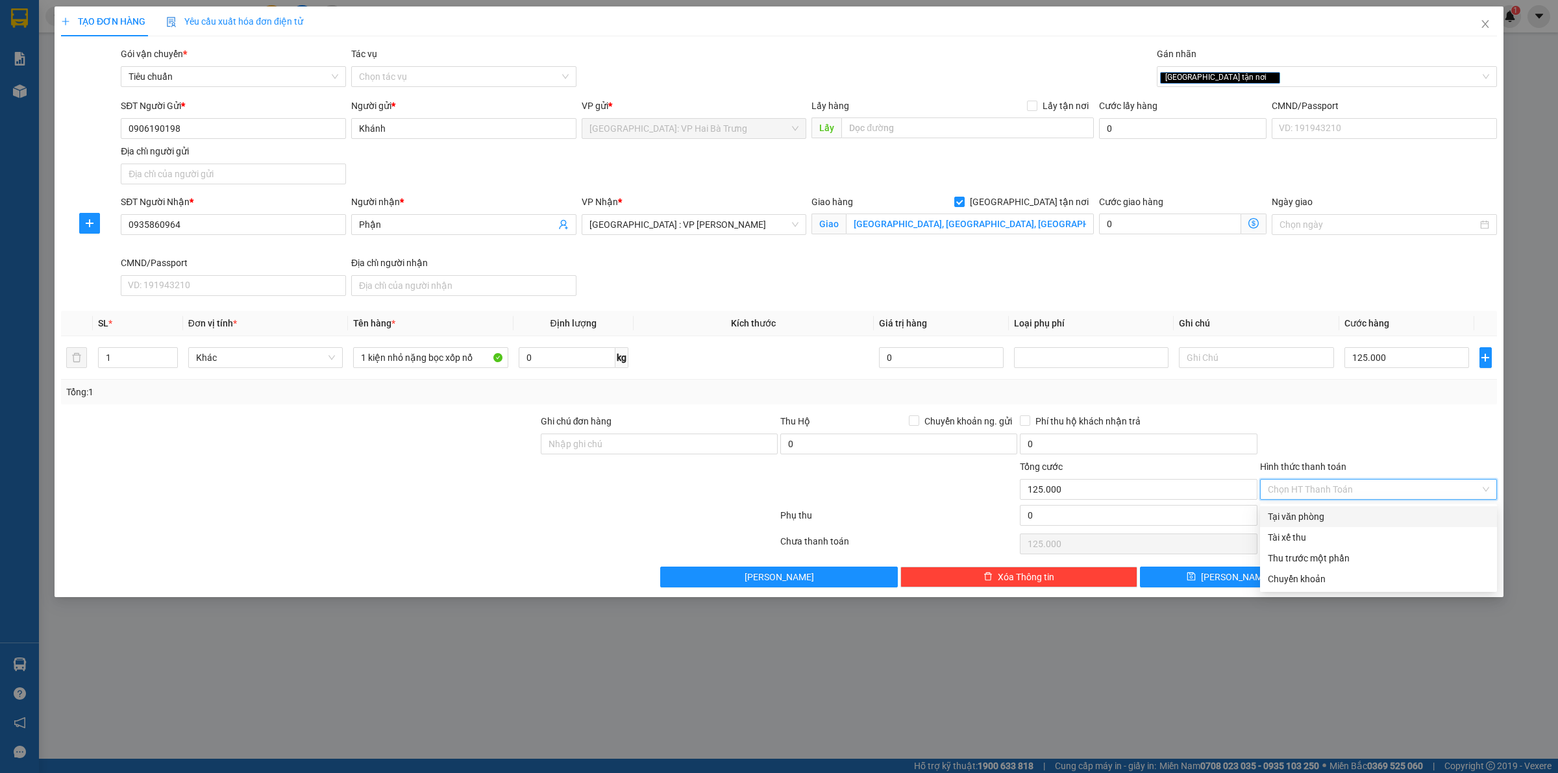
click at [1362, 512] on div "Tại văn phòng" at bounding box center [1378, 517] width 221 height 14
type input "0"
click at [1350, 70] on div "[GEOGRAPHIC_DATA] tận nơi" at bounding box center [1320, 77] width 321 height 16
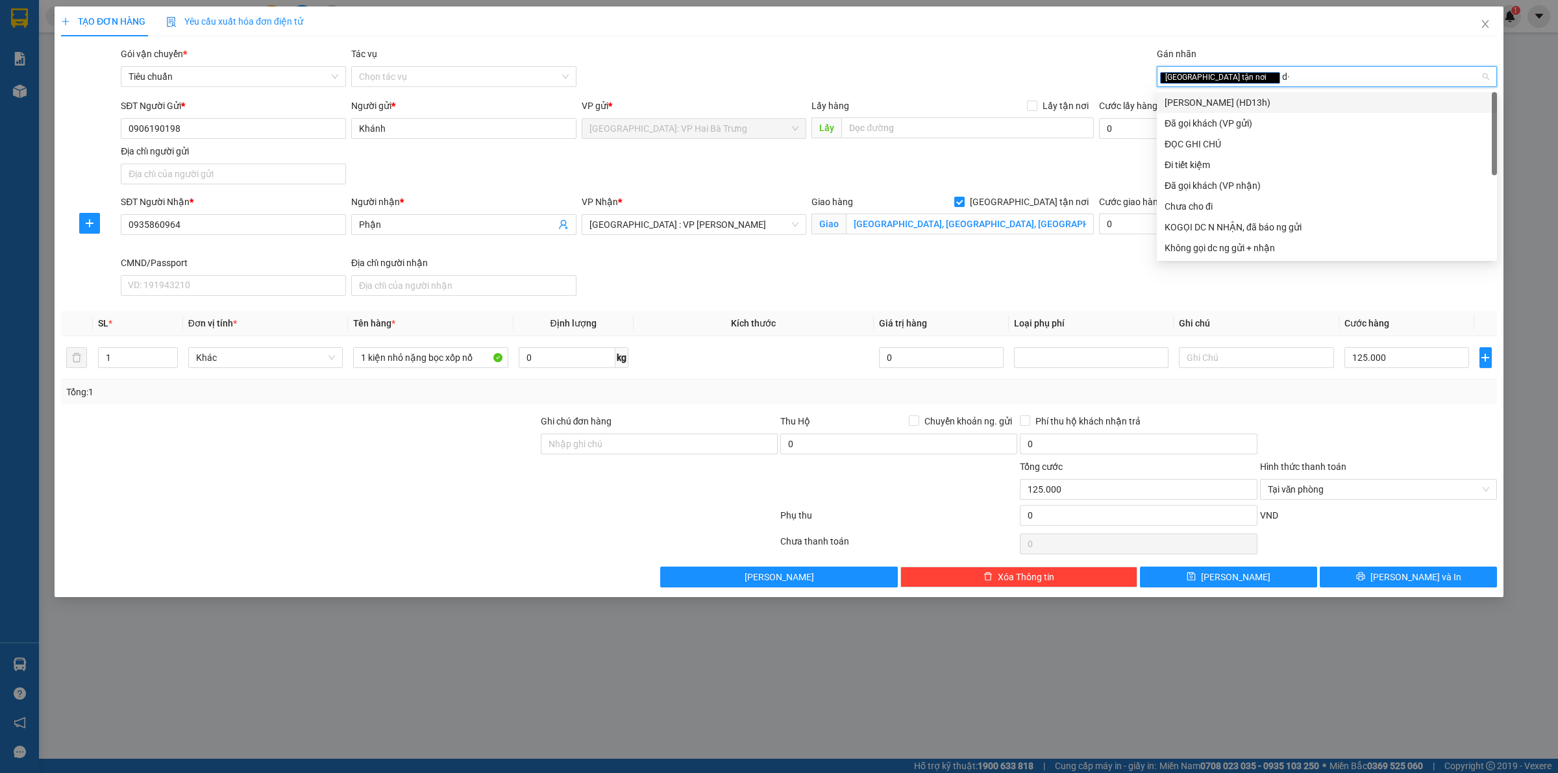
type input "d"
type input "đ"
click at [1215, 119] on div "Đã gọi khách (VP gửi)" at bounding box center [1327, 123] width 325 height 14
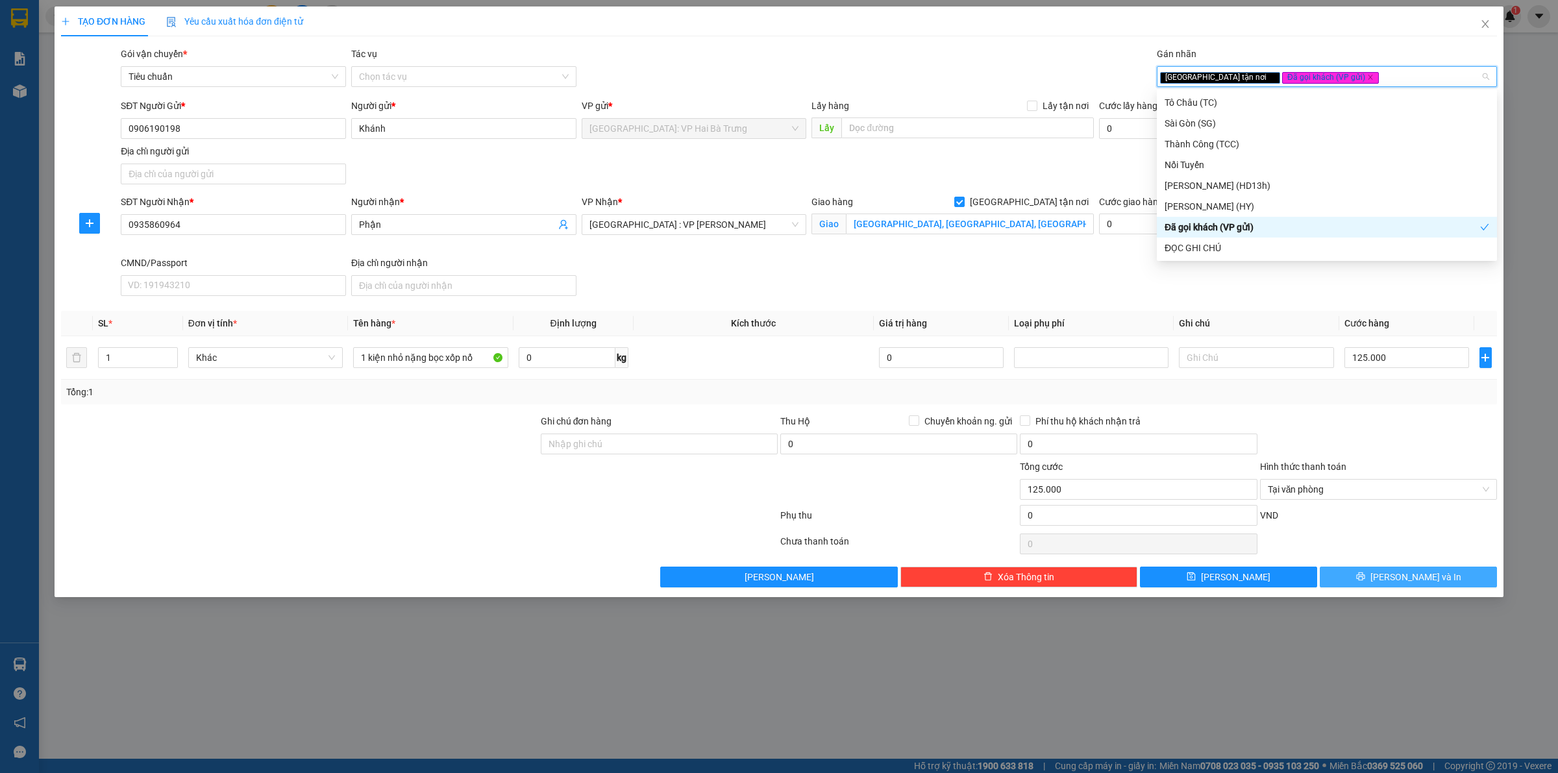
click at [1436, 579] on button "[PERSON_NAME] và In" at bounding box center [1408, 577] width 177 height 21
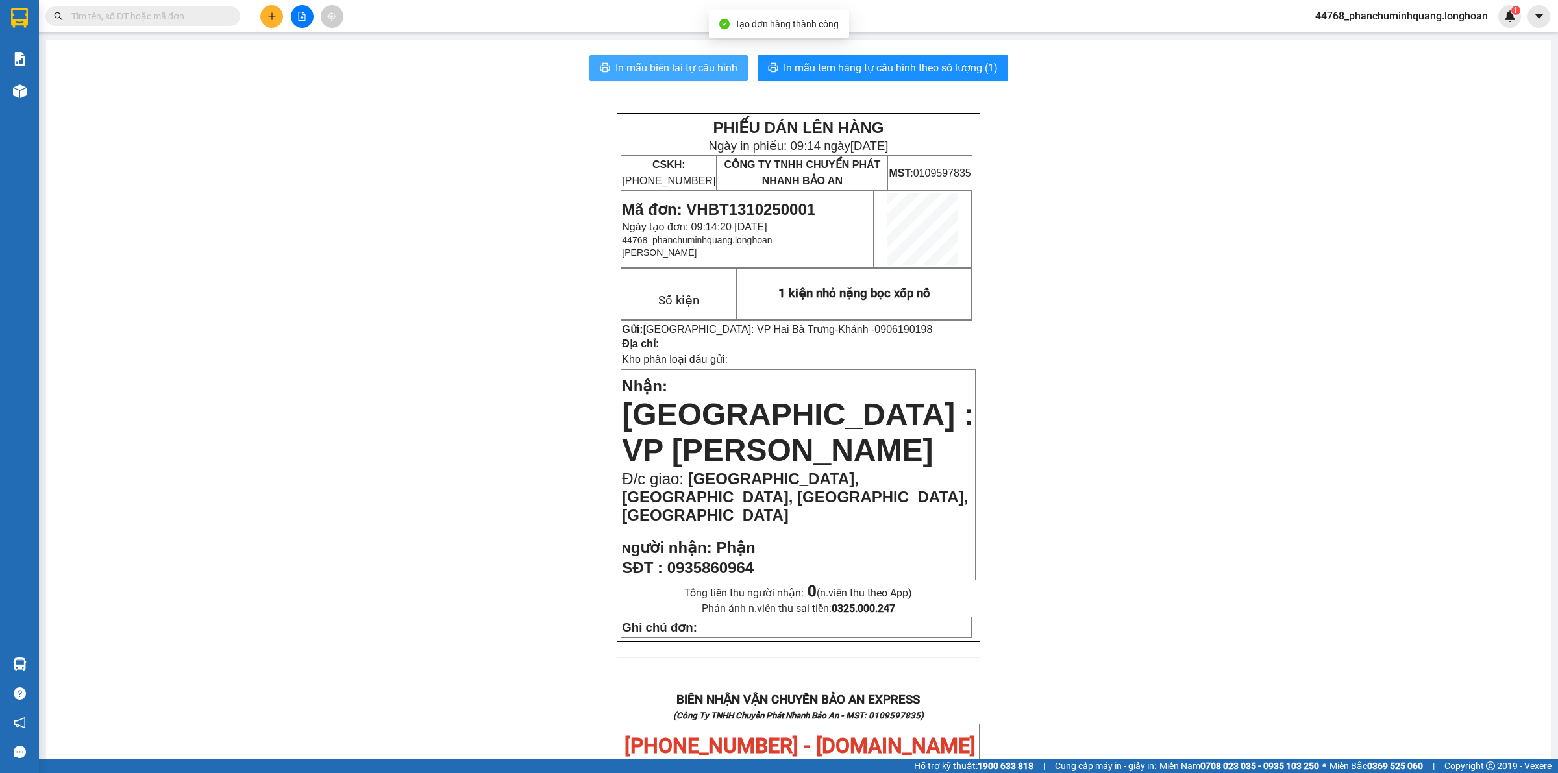
click at [701, 60] on span "In mẫu biên lai tự cấu hình" at bounding box center [677, 68] width 122 height 16
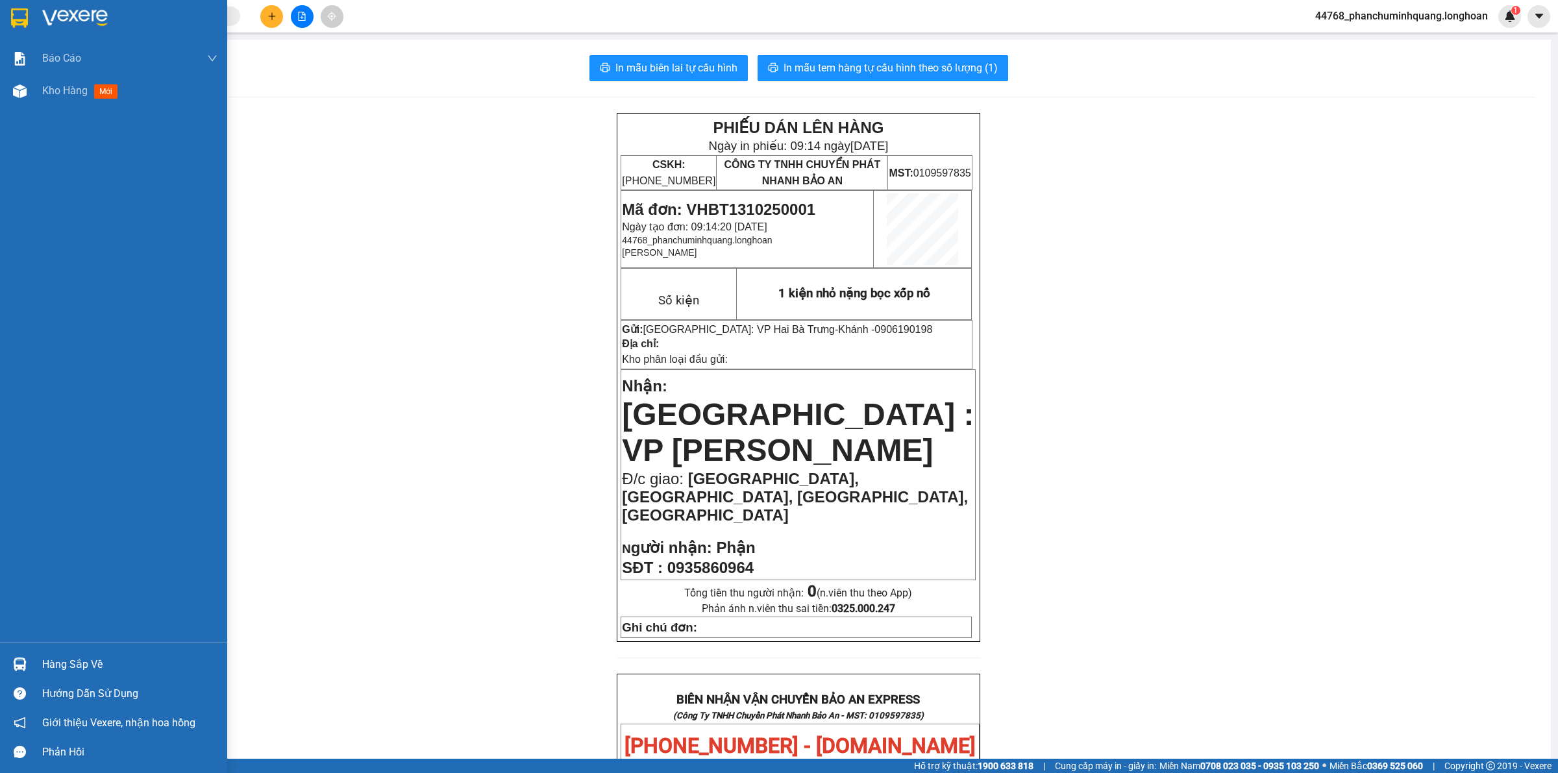
drag, startPoint x: 10, startPoint y: 14, endPoint x: 36, endPoint y: 21, distance: 27.6
click at [10, 14] on div at bounding box center [19, 17] width 23 height 23
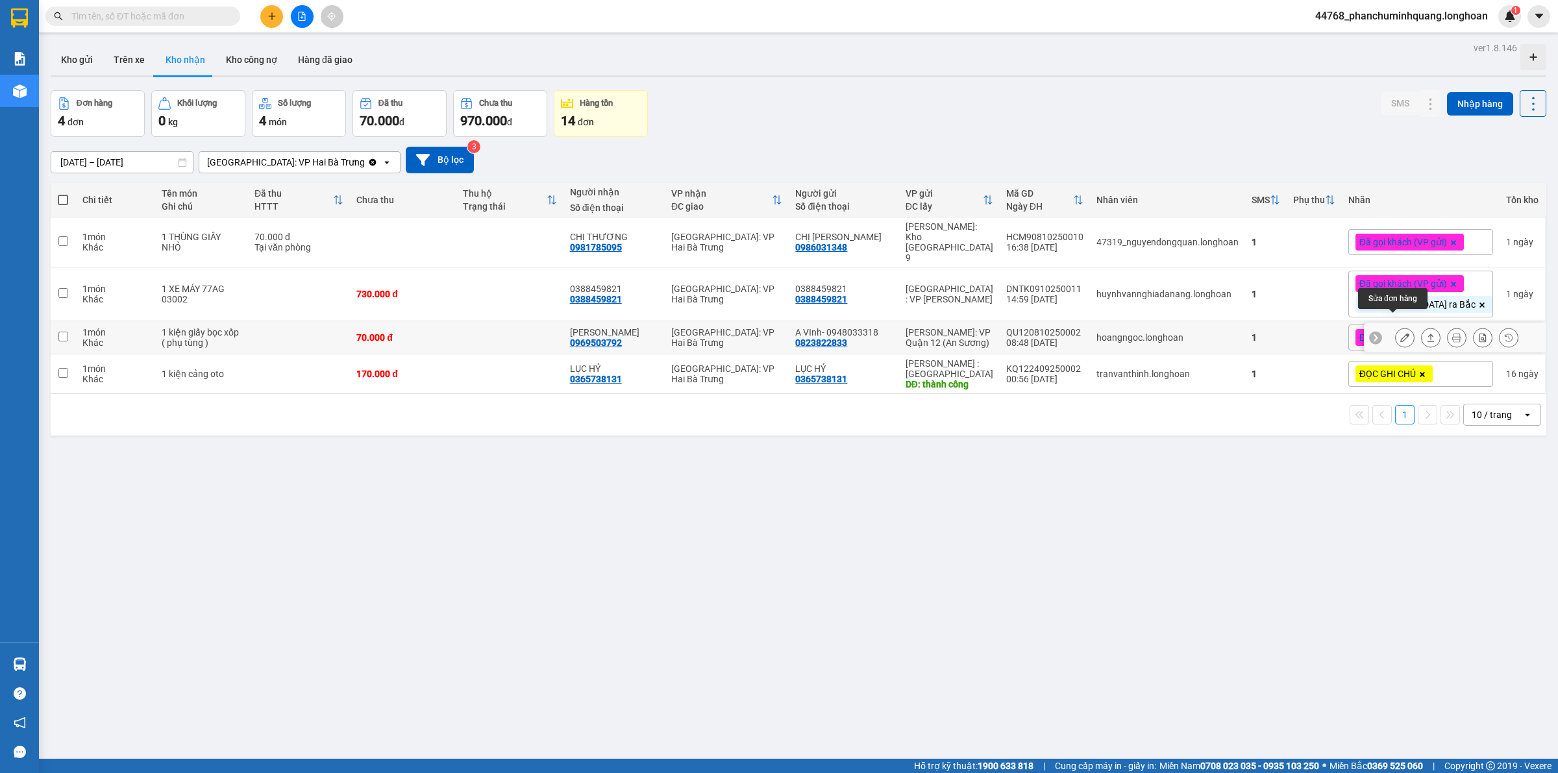
click at [1399, 327] on button at bounding box center [1405, 338] width 18 height 23
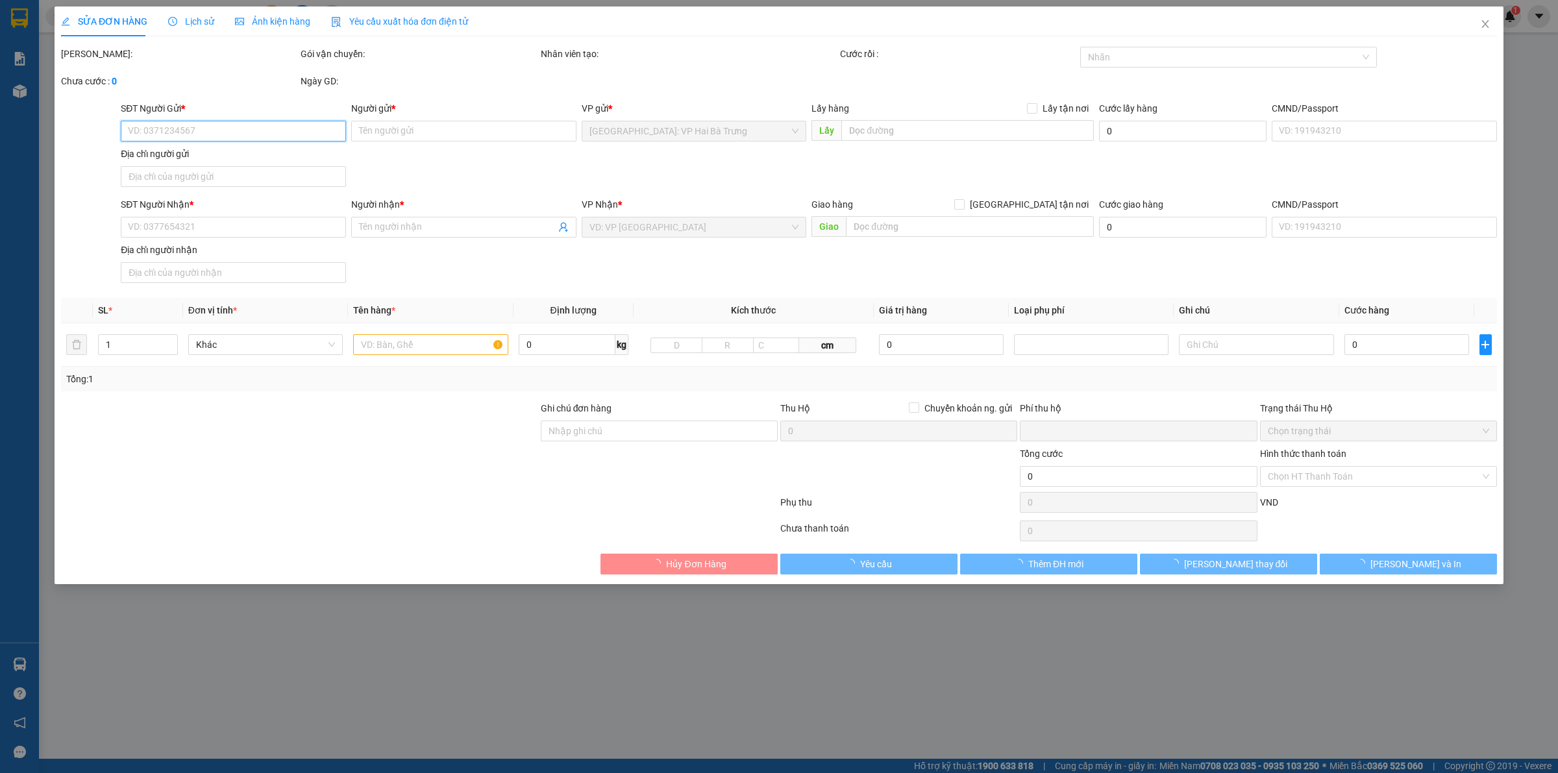
type input "0823822833"
type input "A VInh- 0948033318"
type input "0969503792"
type input "[PERSON_NAME]"
type input "nhận theo kiện - hư hỏng không chịu trách nhiệm"
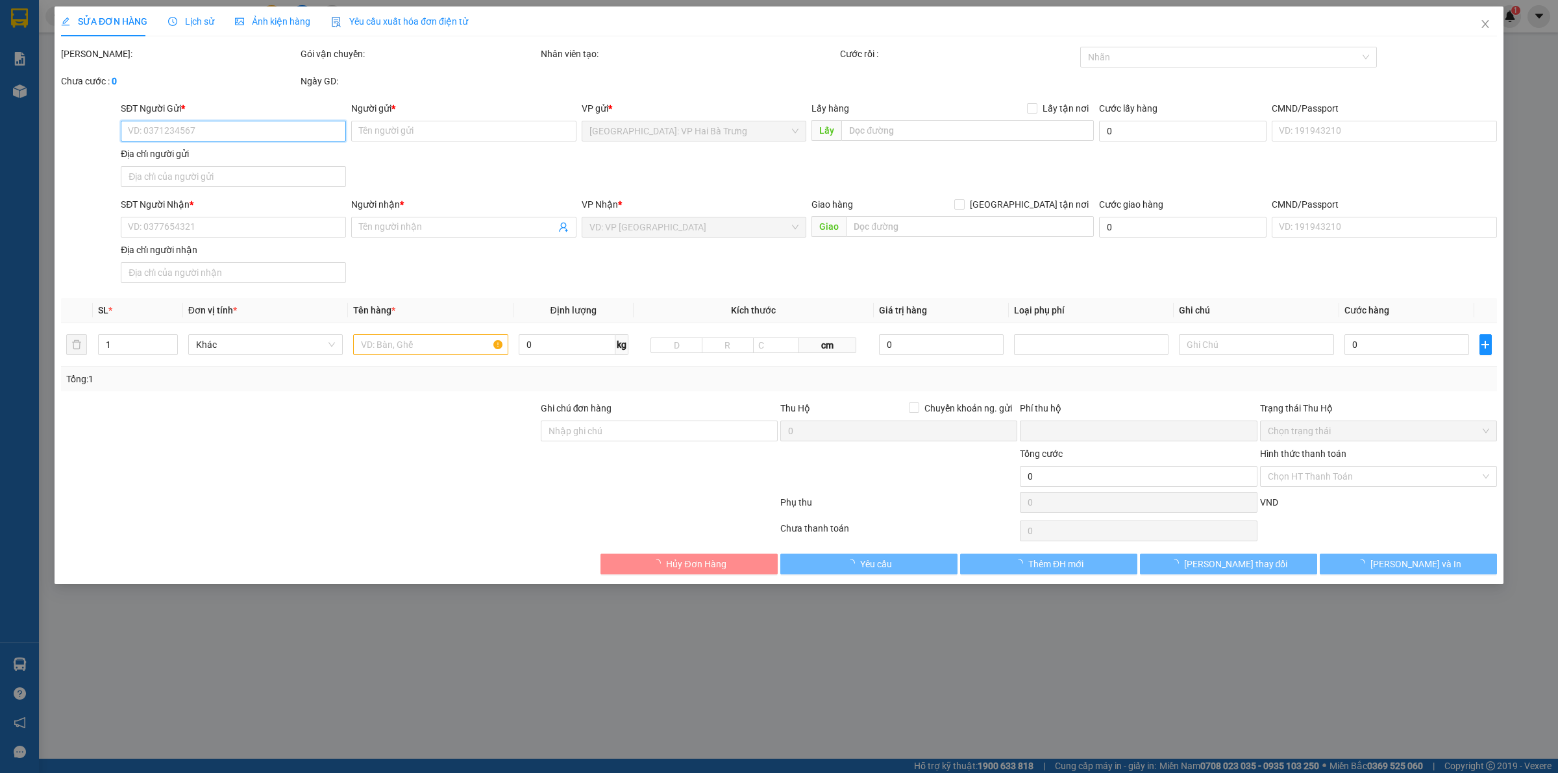
type input "0"
type input "70.000"
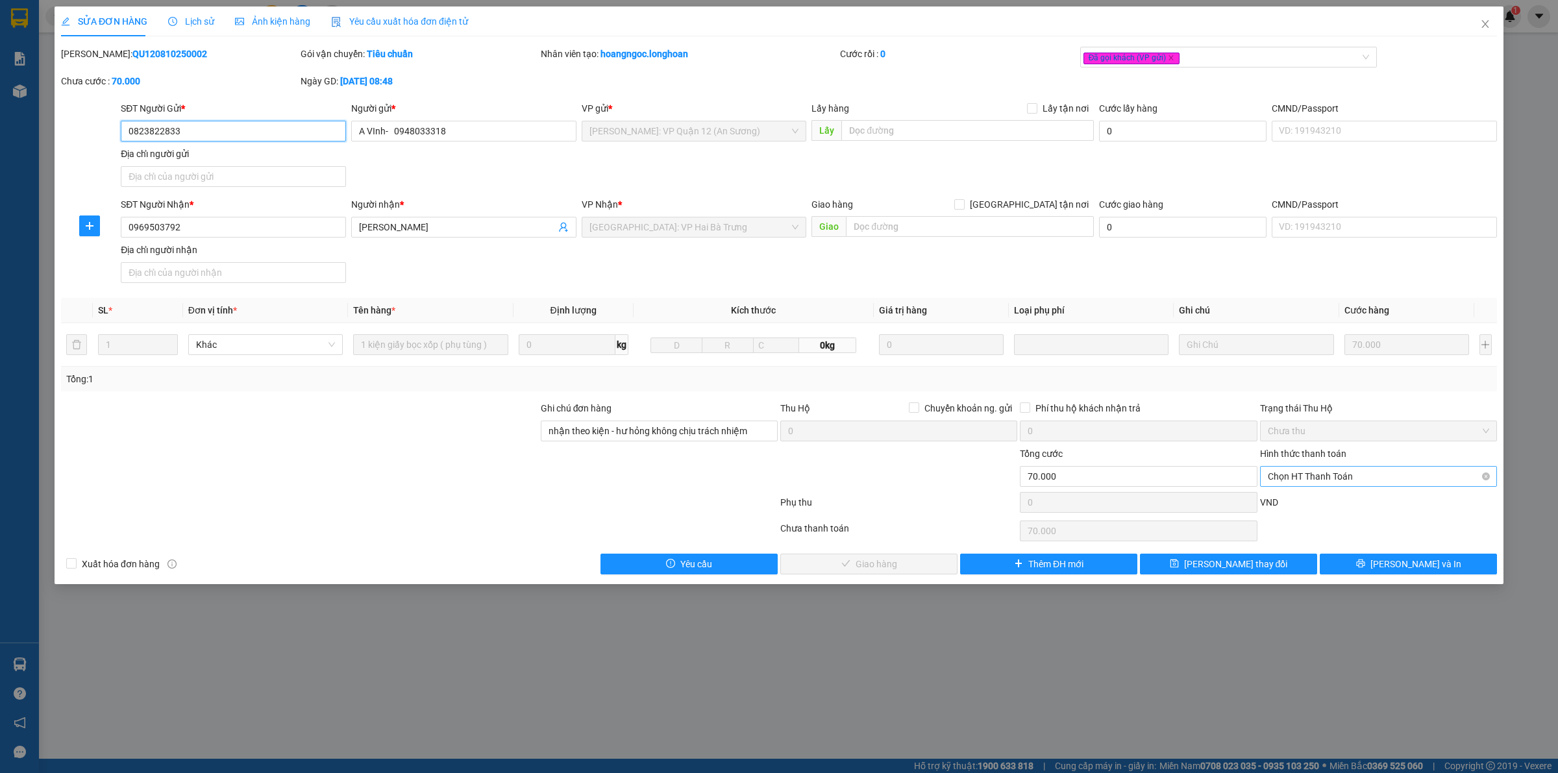
click at [1319, 479] on span "Chọn HT Thanh Toán" at bounding box center [1378, 476] width 221 height 19
click at [1313, 504] on div "Tại văn phòng" at bounding box center [1378, 504] width 221 height 14
type input "0"
click at [882, 569] on span "[PERSON_NAME] và Giao hàng" at bounding box center [876, 564] width 125 height 14
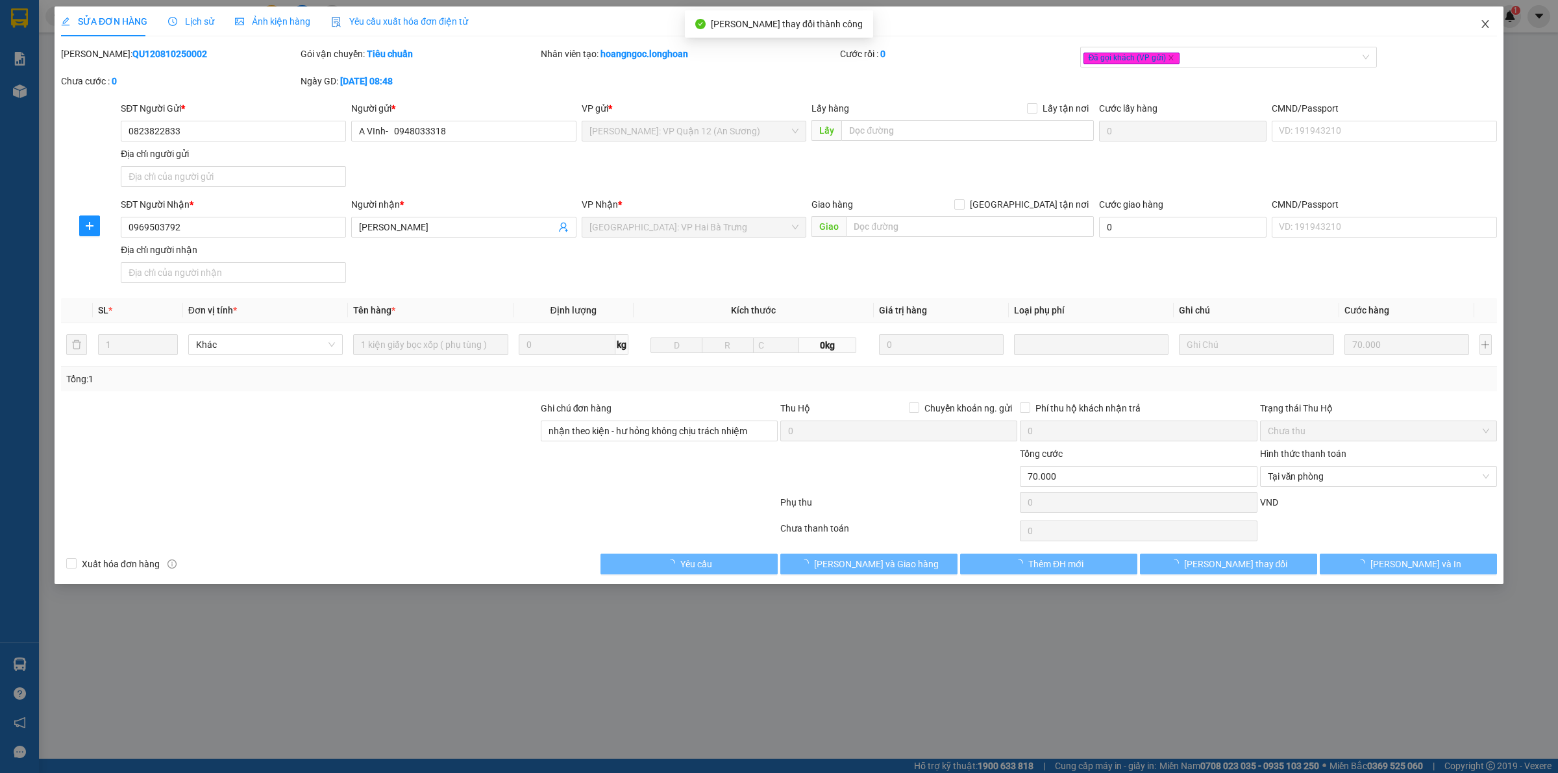
click at [1490, 27] on icon "close" at bounding box center [1485, 24] width 10 height 10
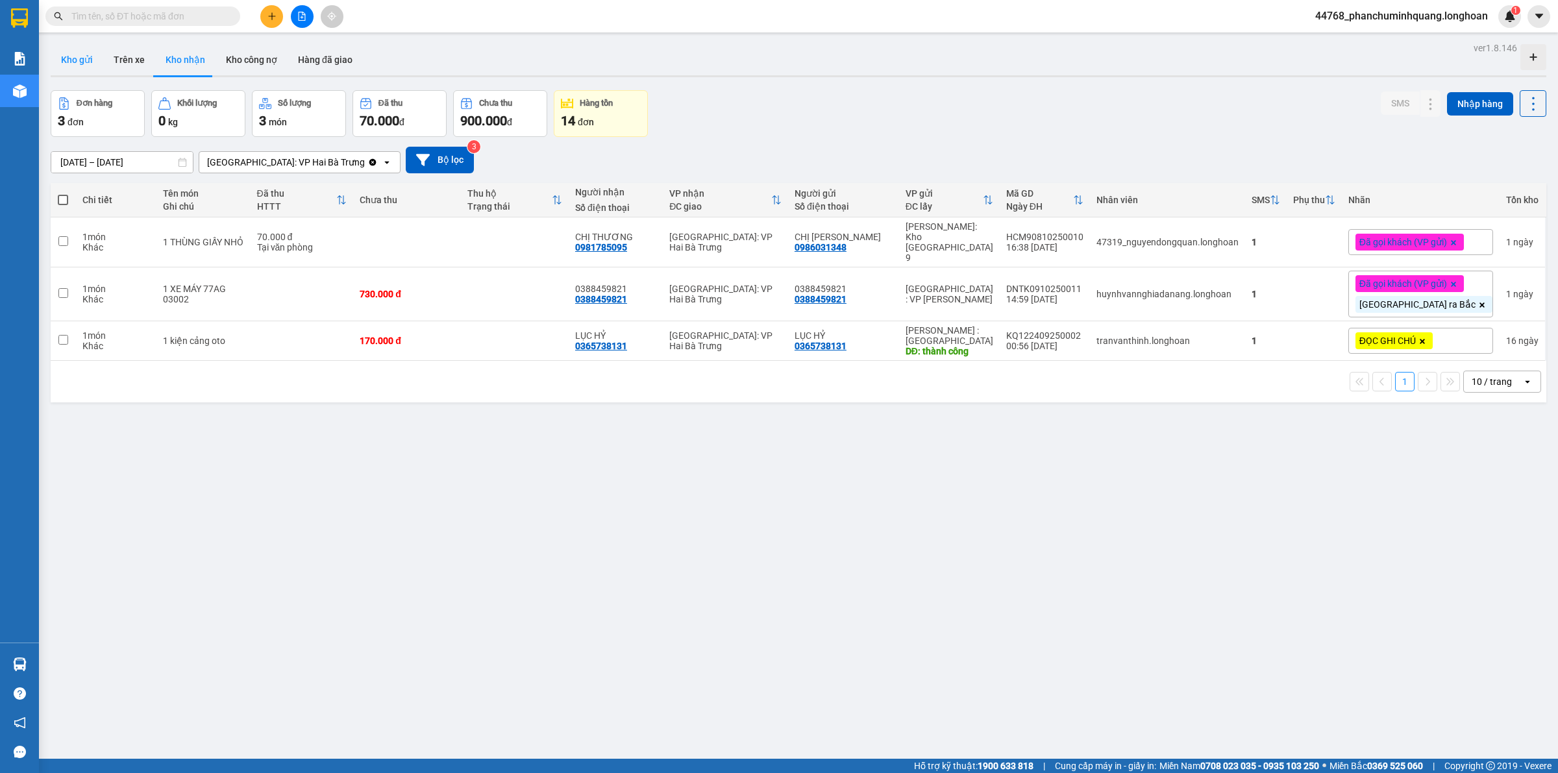
click at [86, 60] on button "Kho gửi" at bounding box center [77, 59] width 53 height 31
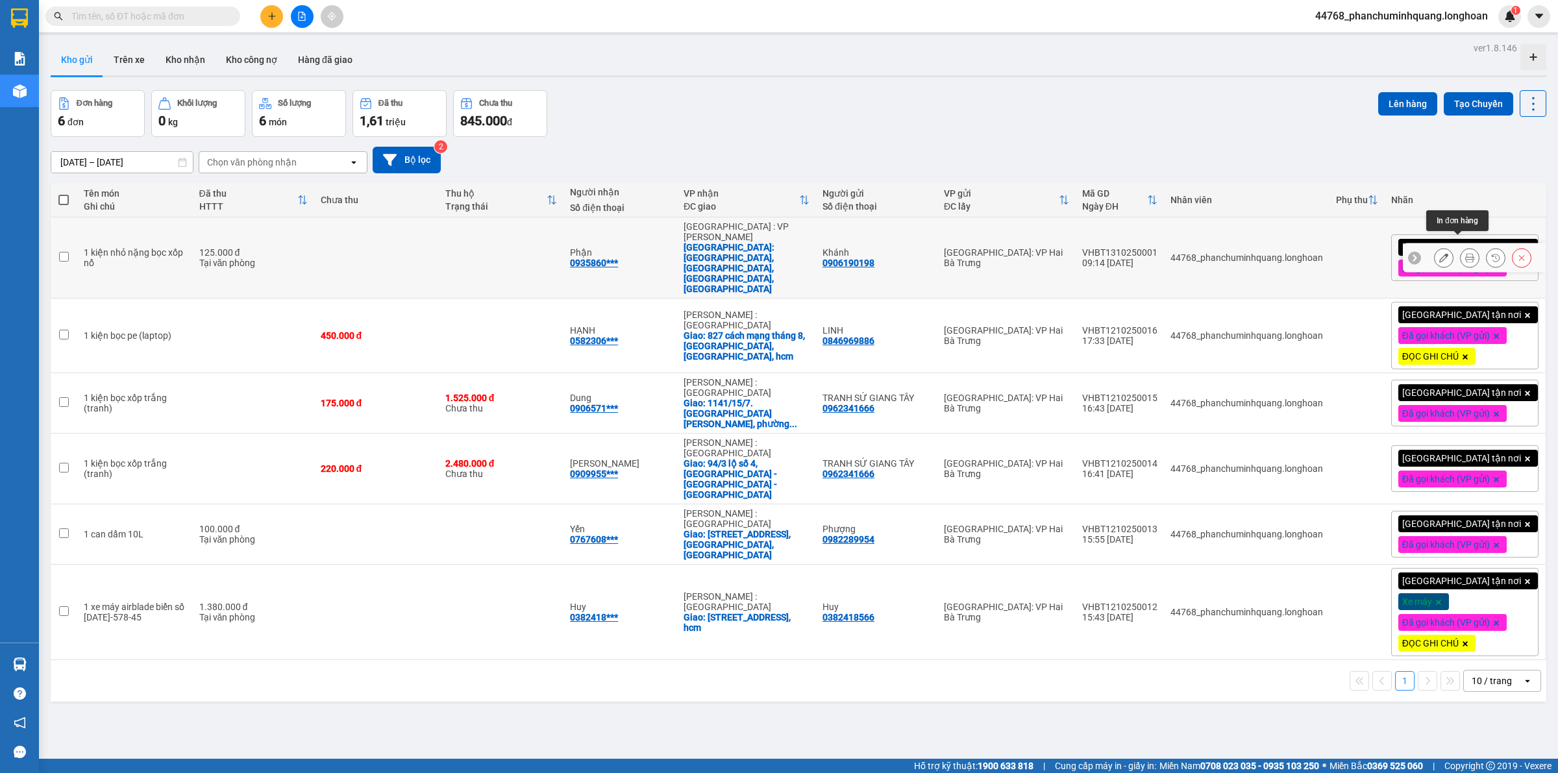
click at [1463, 247] on button at bounding box center [1470, 258] width 18 height 23
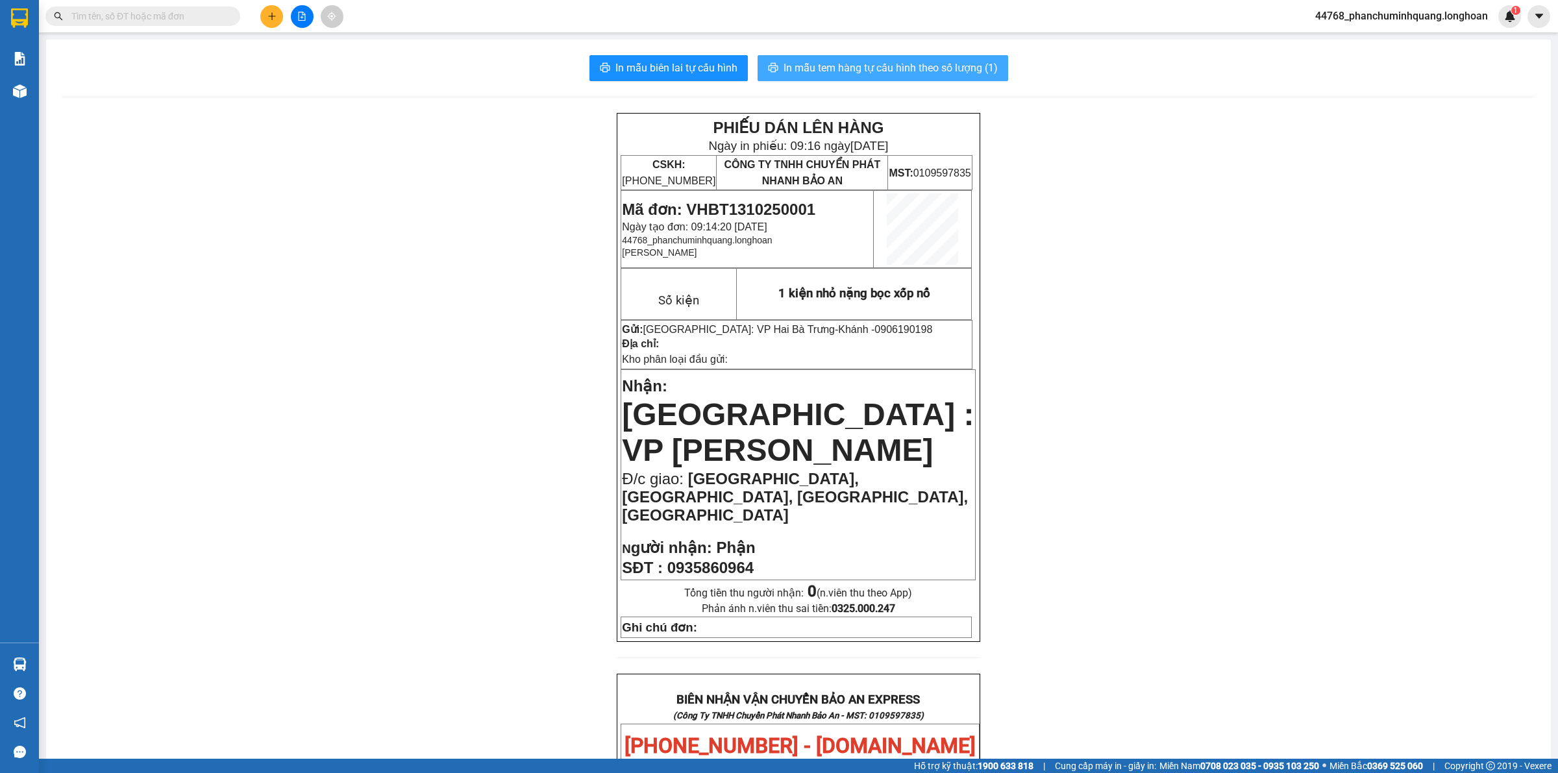
click at [933, 56] on button "In mẫu tem hàng tự cấu hình theo số lượng (1)" at bounding box center [883, 68] width 251 height 26
click at [727, 72] on span "In mẫu biên lai tự cấu hình" at bounding box center [677, 68] width 122 height 16
click at [908, 60] on span "In mẫu tem hàng tự cấu hình theo số lượng (1)" at bounding box center [891, 68] width 214 height 16
click at [690, 60] on span "In mẫu biên lai tự cấu hình" at bounding box center [677, 68] width 122 height 16
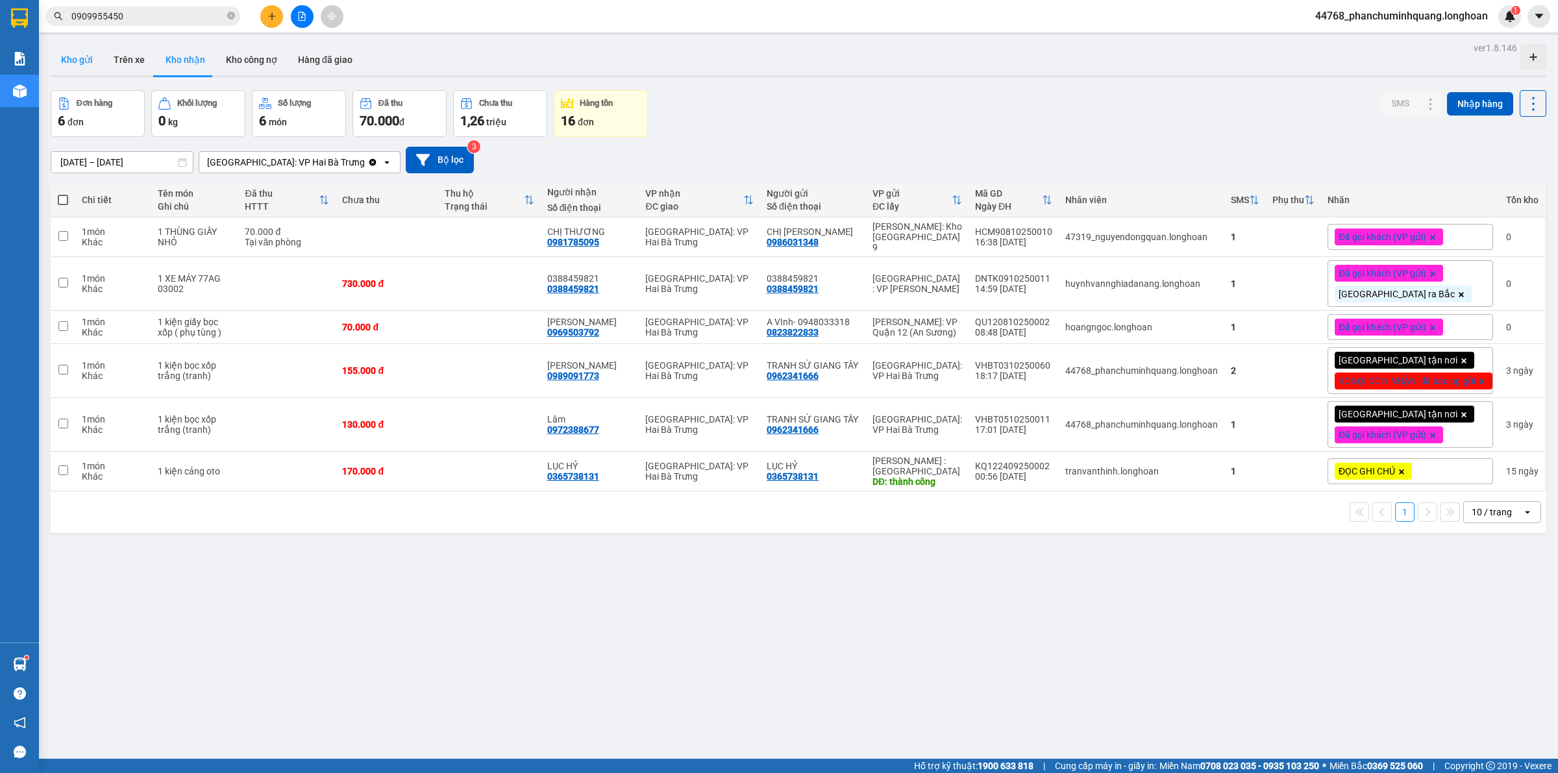
click at [79, 53] on button "Kho gửi" at bounding box center [77, 59] width 53 height 31
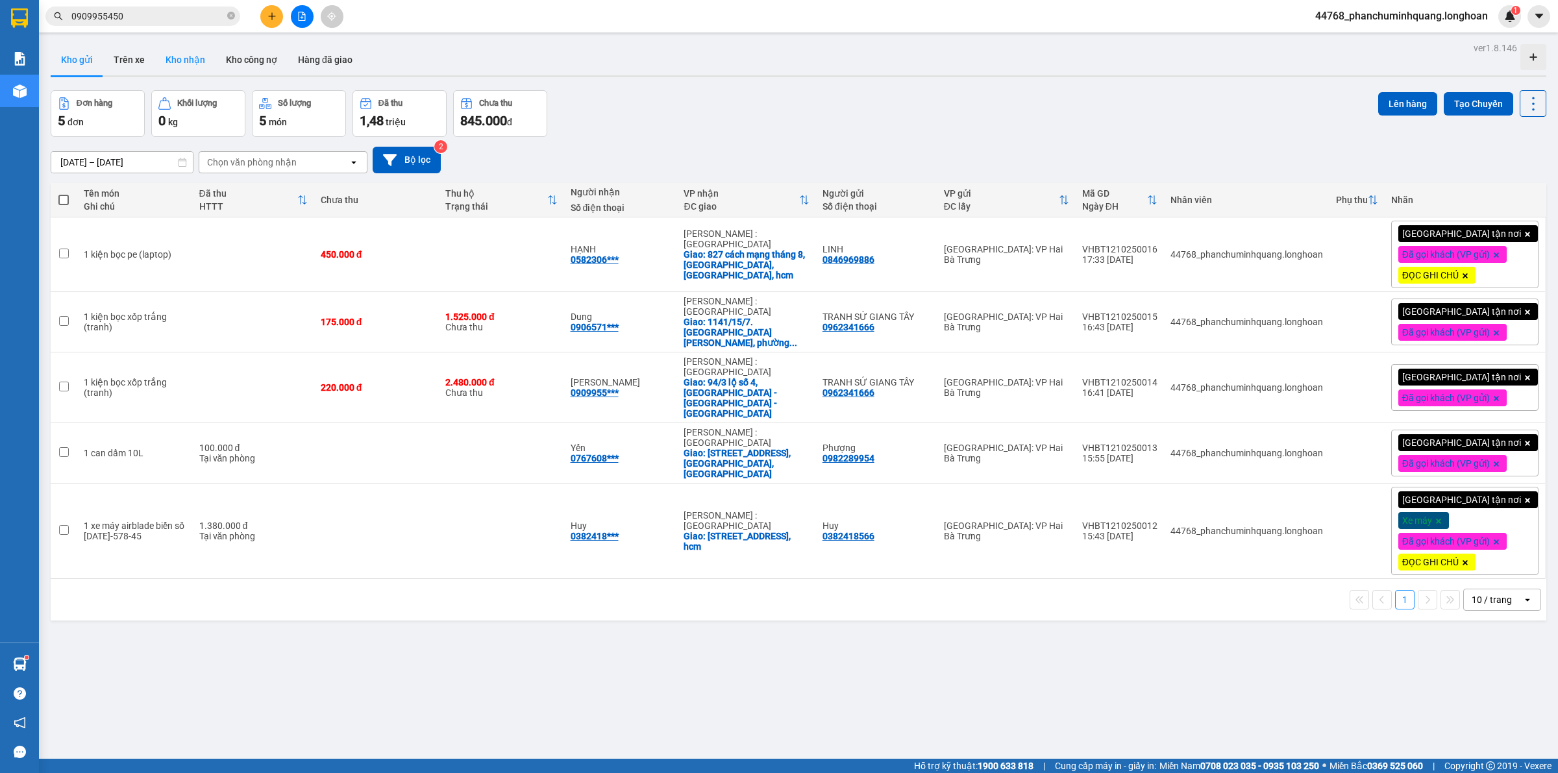
click at [189, 62] on button "Kho nhận" at bounding box center [185, 59] width 60 height 31
